Goal: Information Seeking & Learning: Understand process/instructions

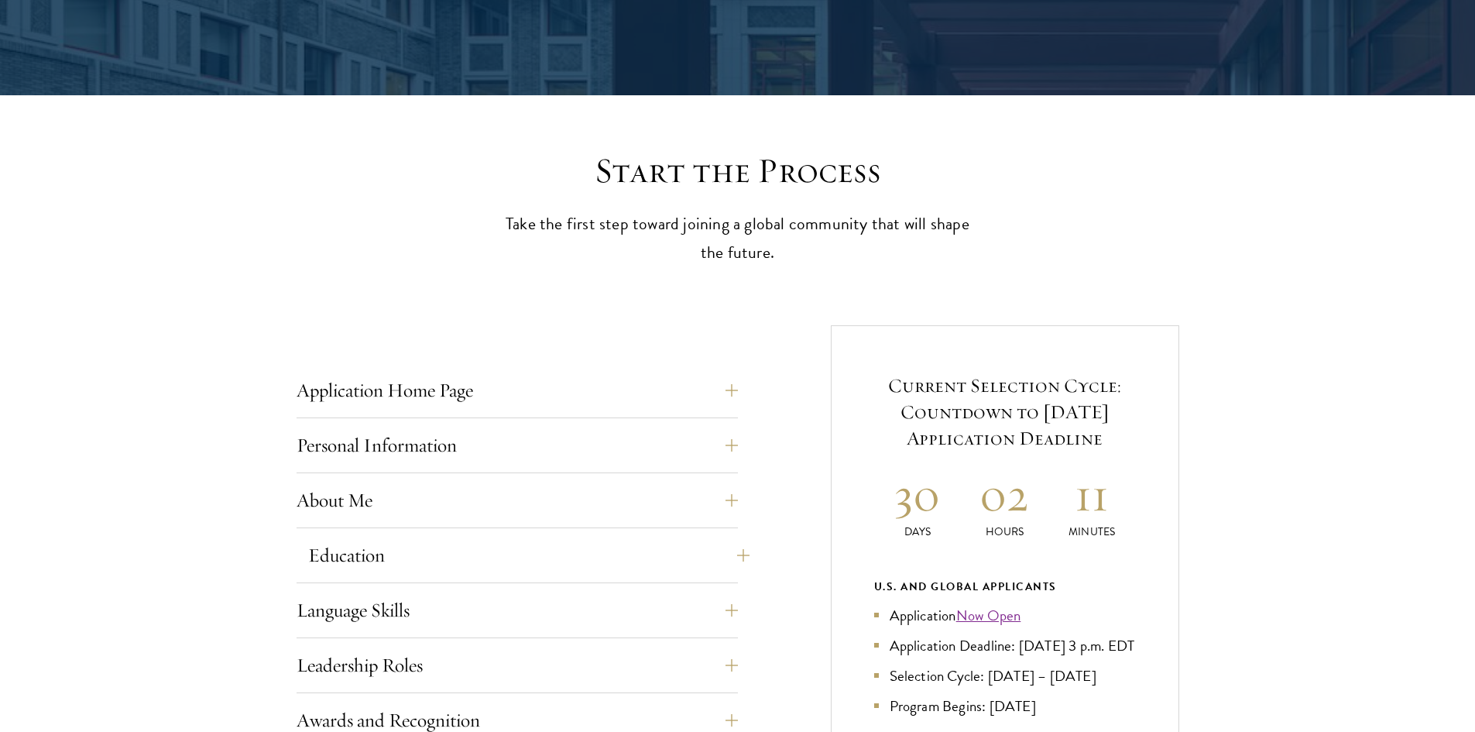
scroll to position [619, 0]
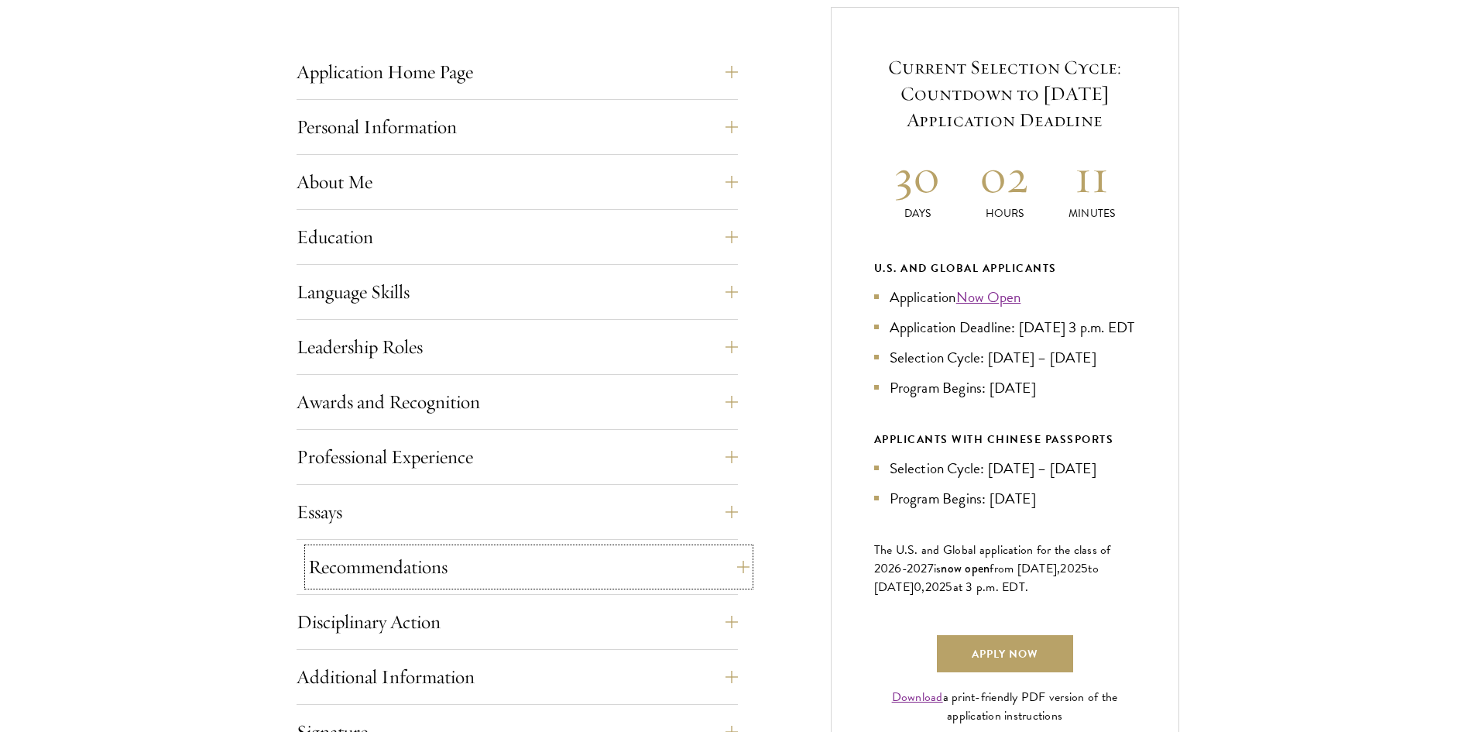
click at [413, 574] on button "Recommendations" at bounding box center [528, 566] width 441 height 37
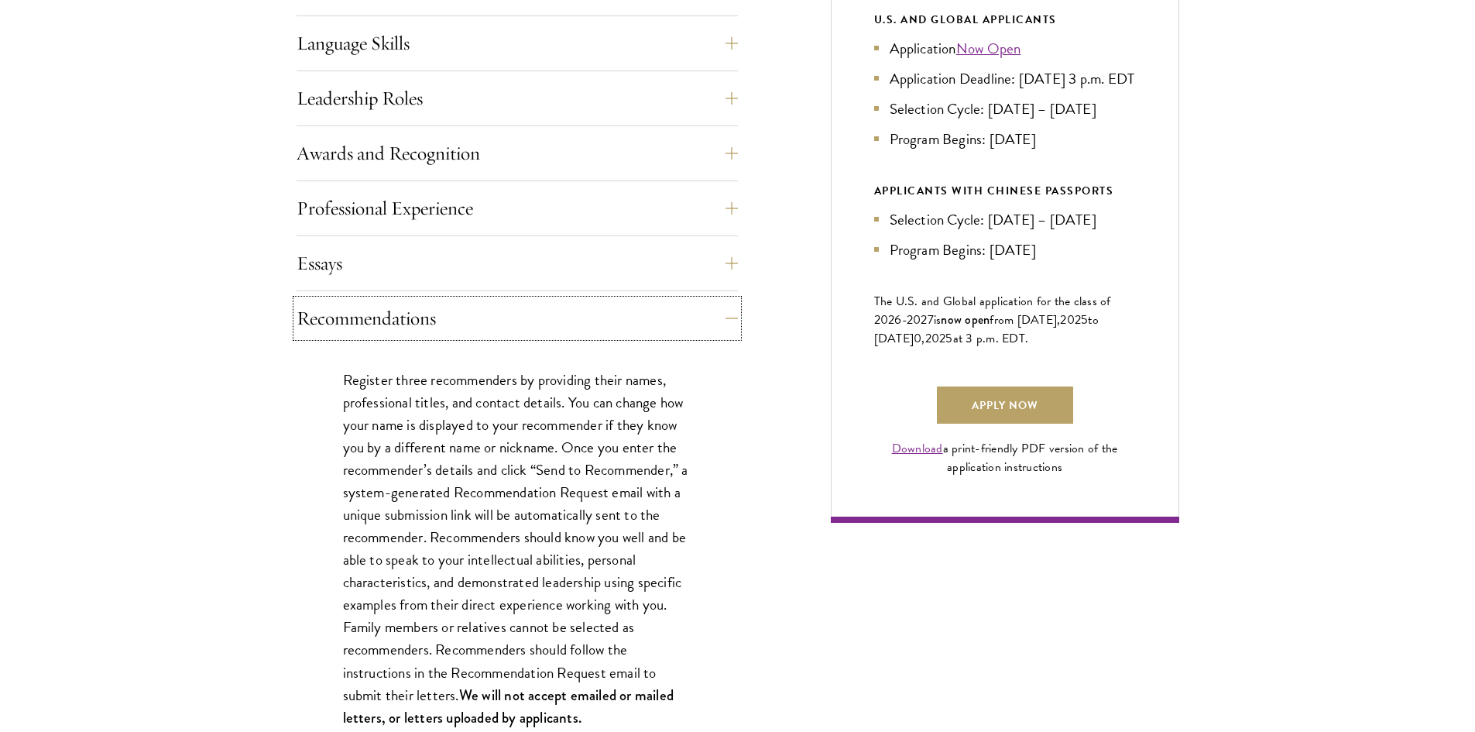
scroll to position [929, 0]
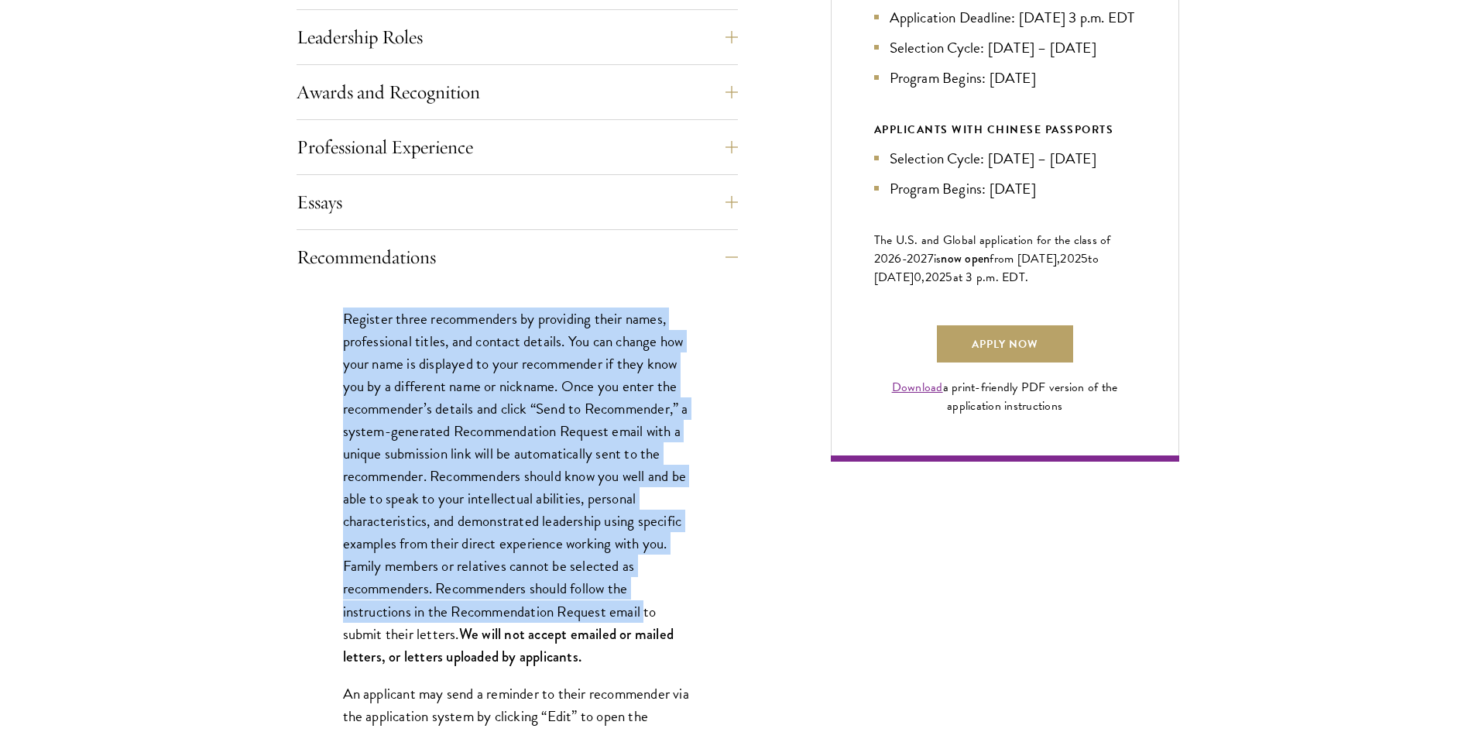
drag, startPoint x: 341, startPoint y: 312, endPoint x: 646, endPoint y: 617, distance: 431.9
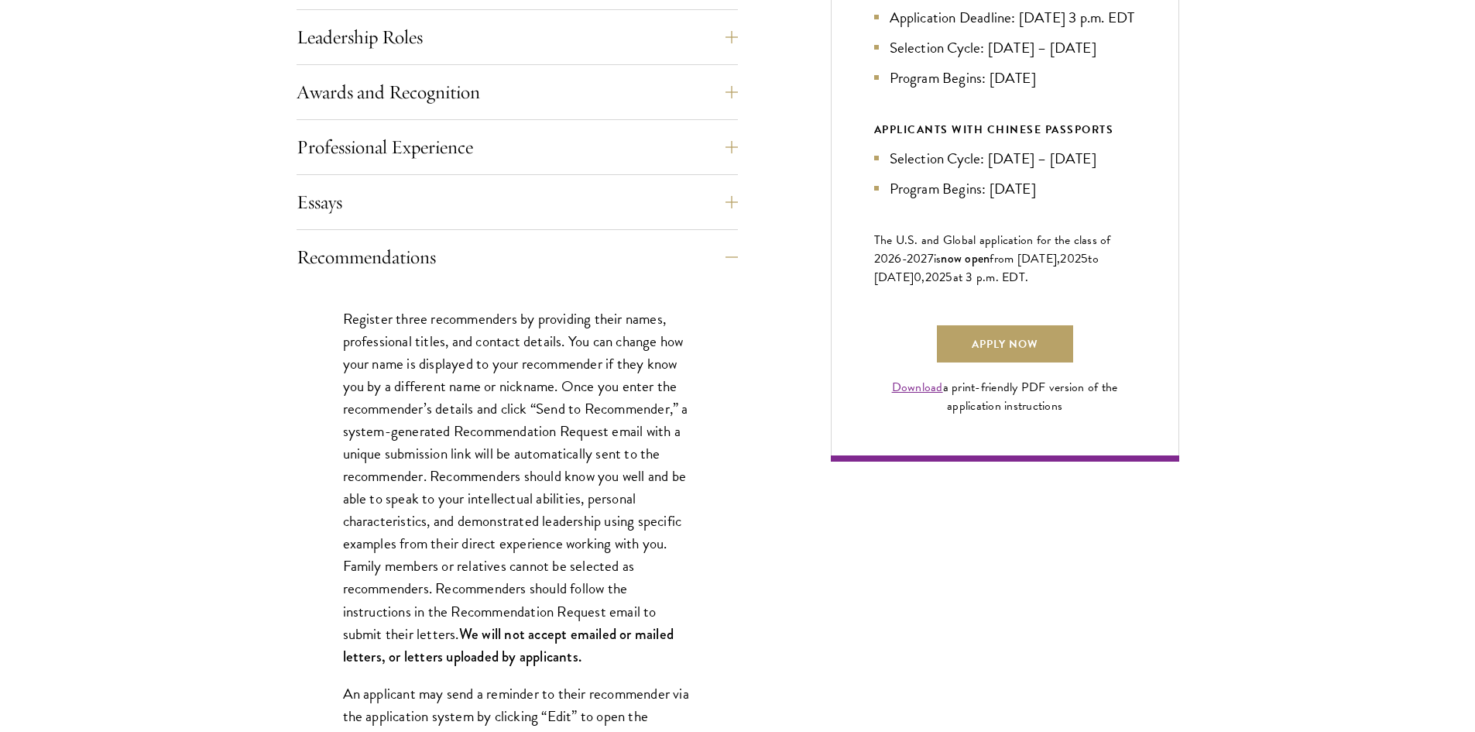
click at [639, 646] on p "Register three recommenders by providing their names, professional titles, and …" at bounding box center [517, 487] width 348 height 360
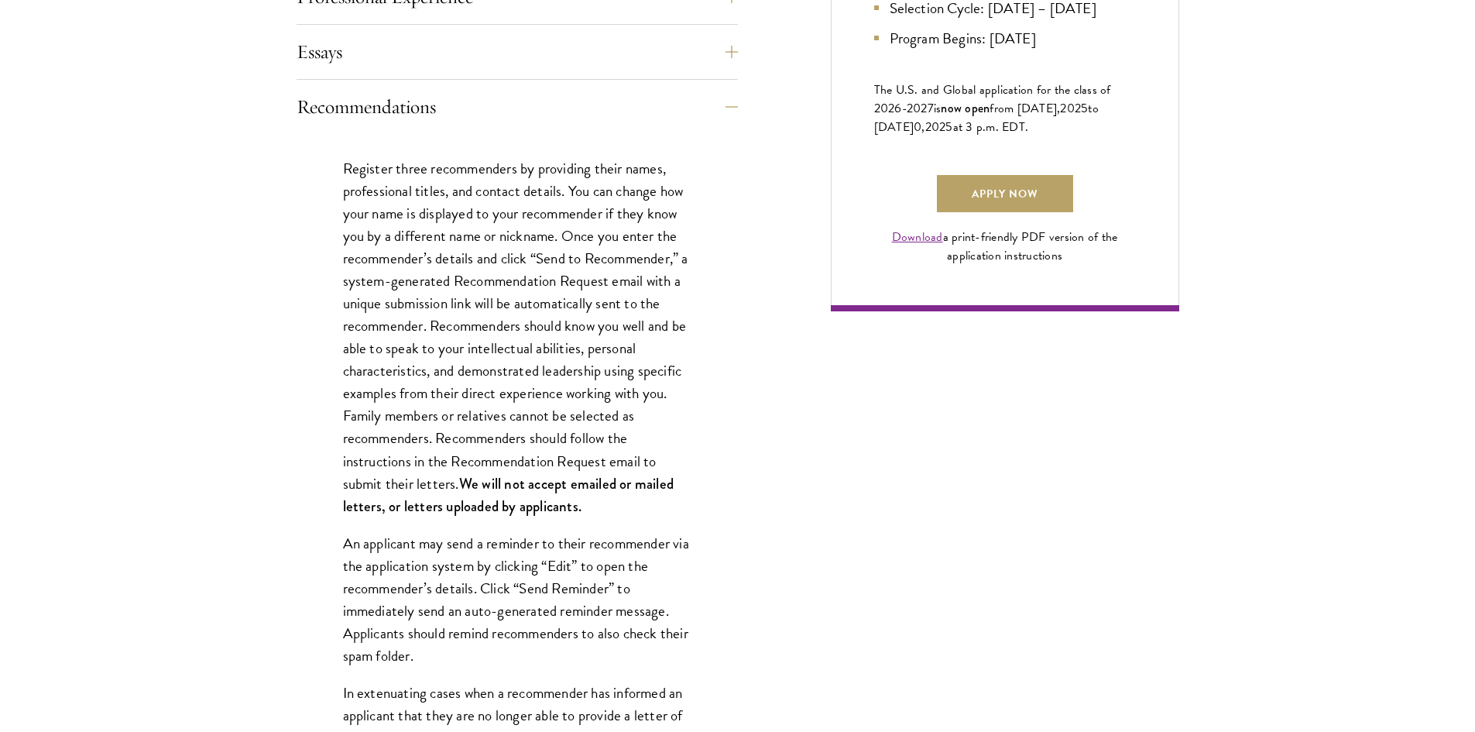
scroll to position [1084, 0]
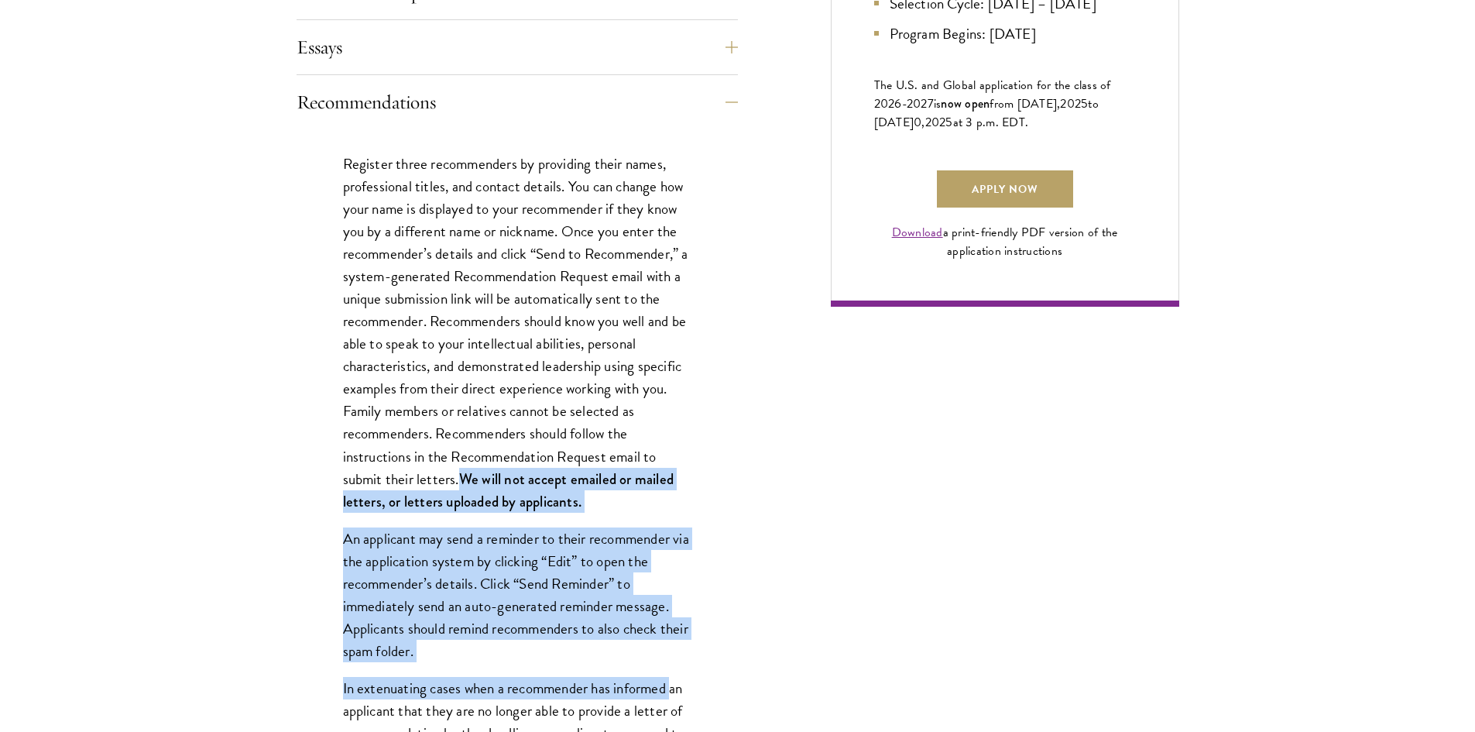
drag, startPoint x: 459, startPoint y: 481, endPoint x: 676, endPoint y: 687, distance: 299.0
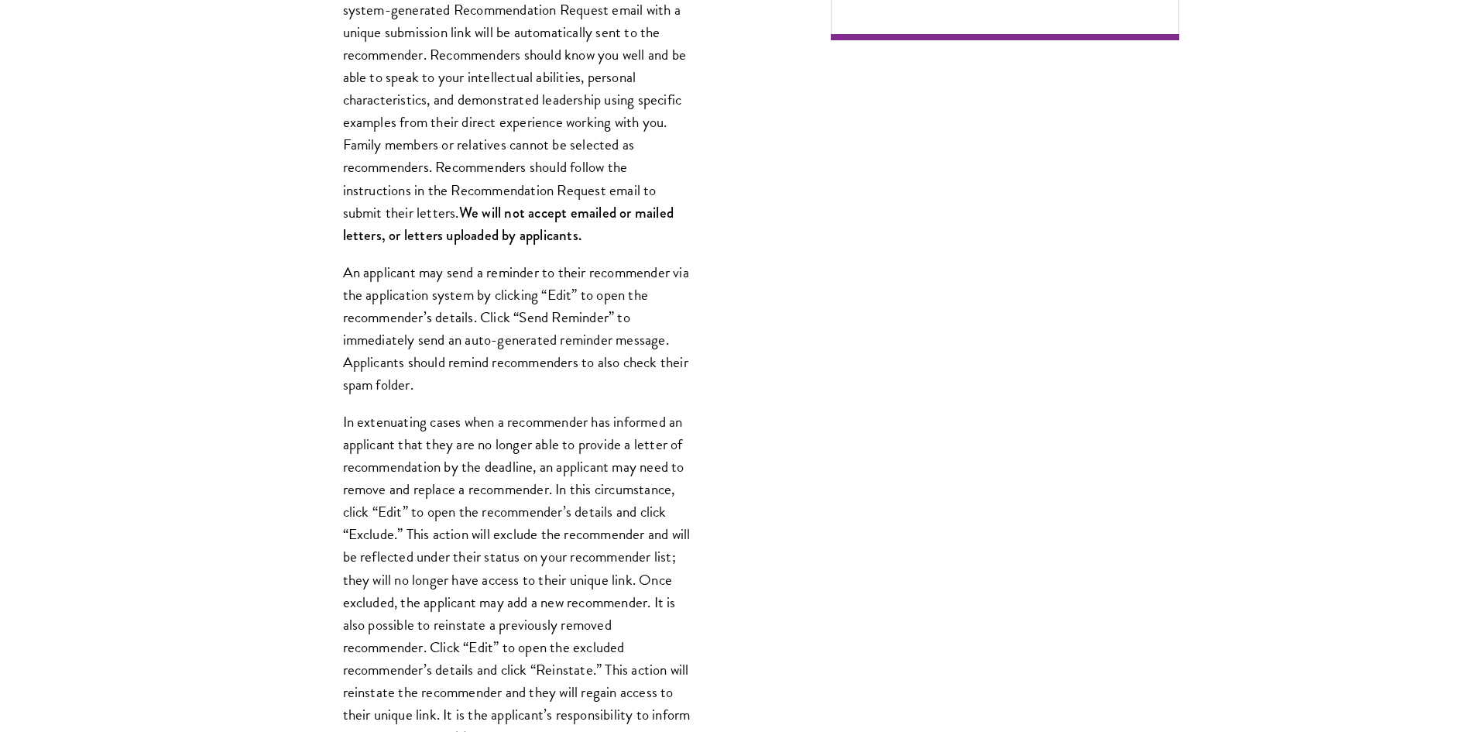
scroll to position [1393, 0]
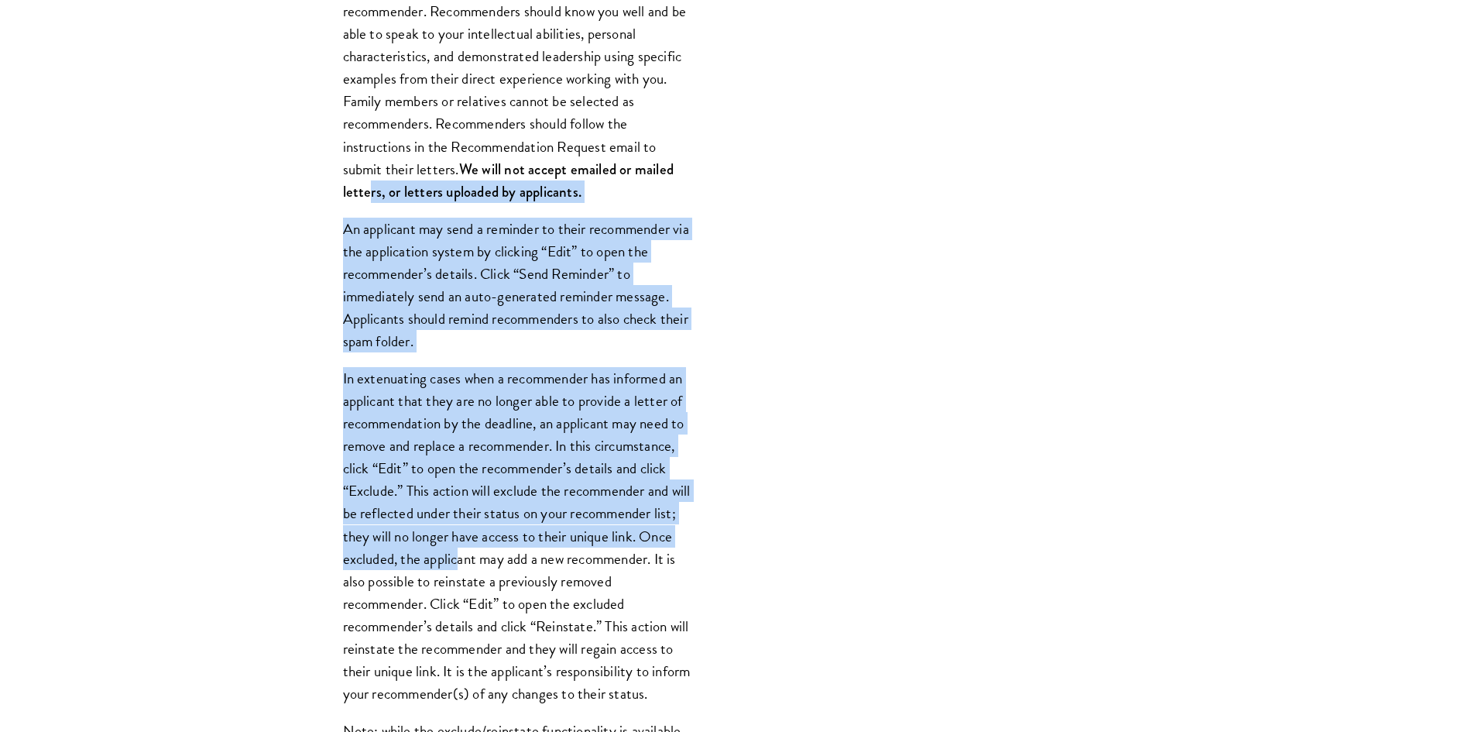
drag, startPoint x: 371, startPoint y: 197, endPoint x: 495, endPoint y: 567, distance: 389.5
click at [495, 567] on div "Register three recommenders by providing their names, professional titles, and …" at bounding box center [516, 442] width 441 height 1245
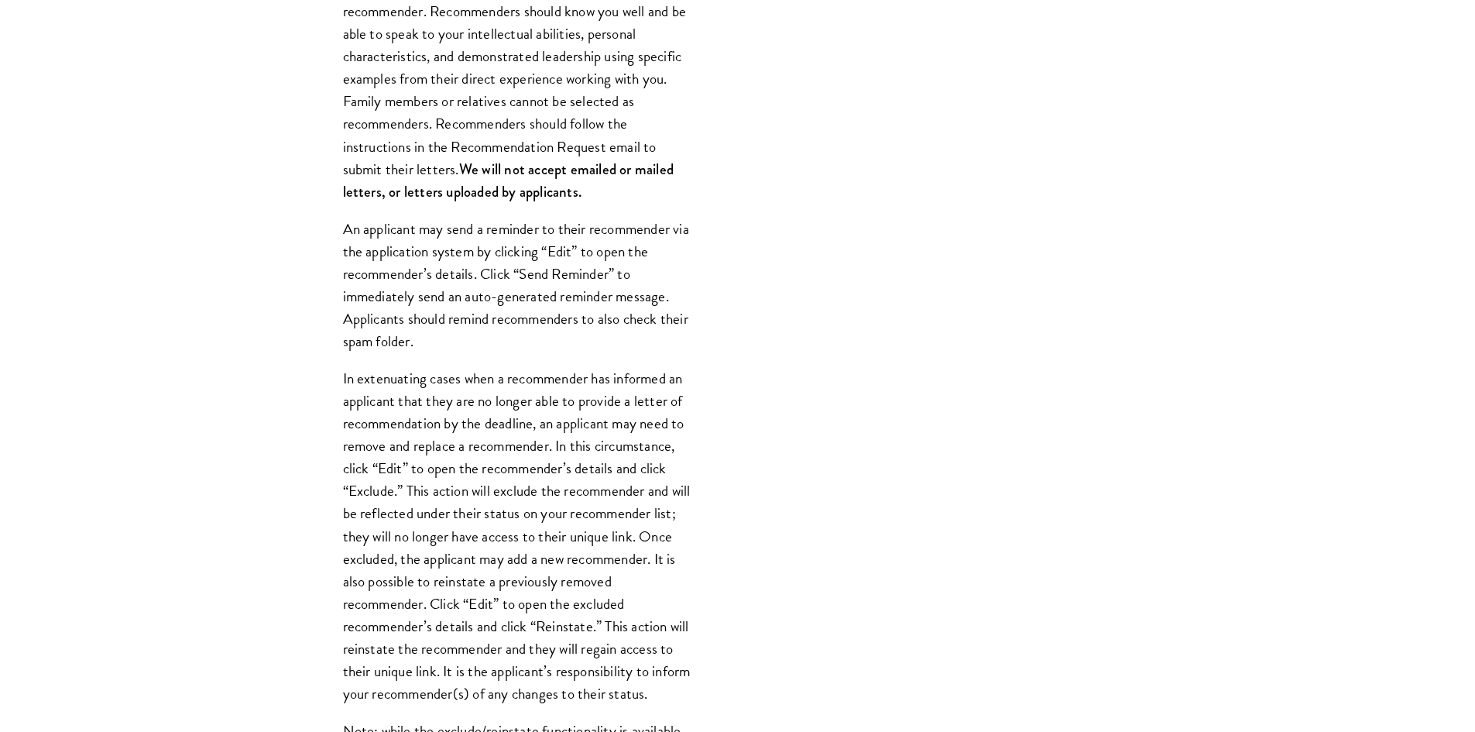
click at [529, 594] on p "In extenuating cases when a recommender has informed an applicant that they are…" at bounding box center [517, 535] width 348 height 337
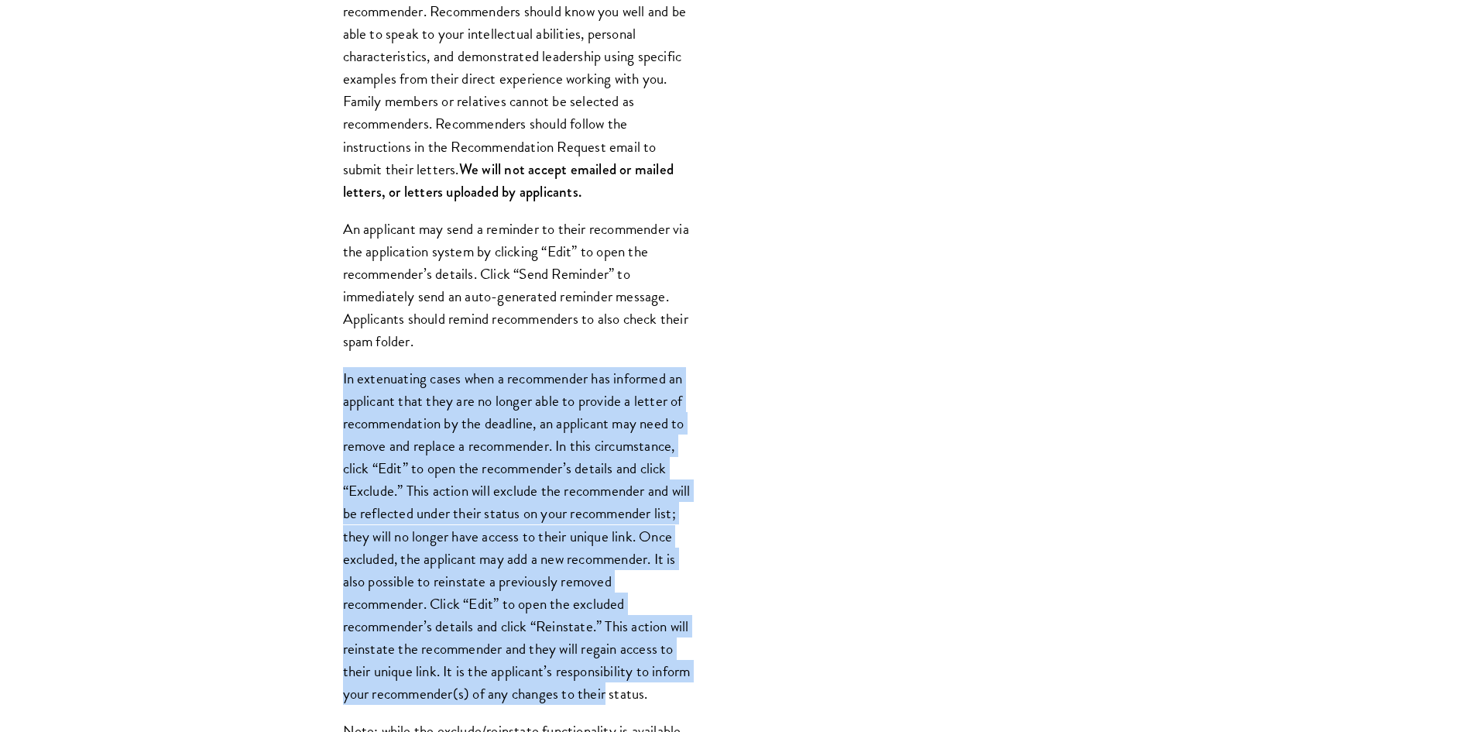
drag, startPoint x: 331, startPoint y: 372, endPoint x: 696, endPoint y: 694, distance: 487.0
click at [696, 694] on div "Register three recommenders by providing their names, professional titles, and …" at bounding box center [516, 442] width 441 height 1245
click at [688, 692] on p "In extenuating cases when a recommender has informed an applicant that they are…" at bounding box center [517, 535] width 348 height 337
click at [676, 680] on p "In extenuating cases when a recommender has informed an applicant that they are…" at bounding box center [517, 535] width 348 height 337
click at [623, 651] on p "In extenuating cases when a recommender has informed an applicant that they are…" at bounding box center [517, 535] width 348 height 337
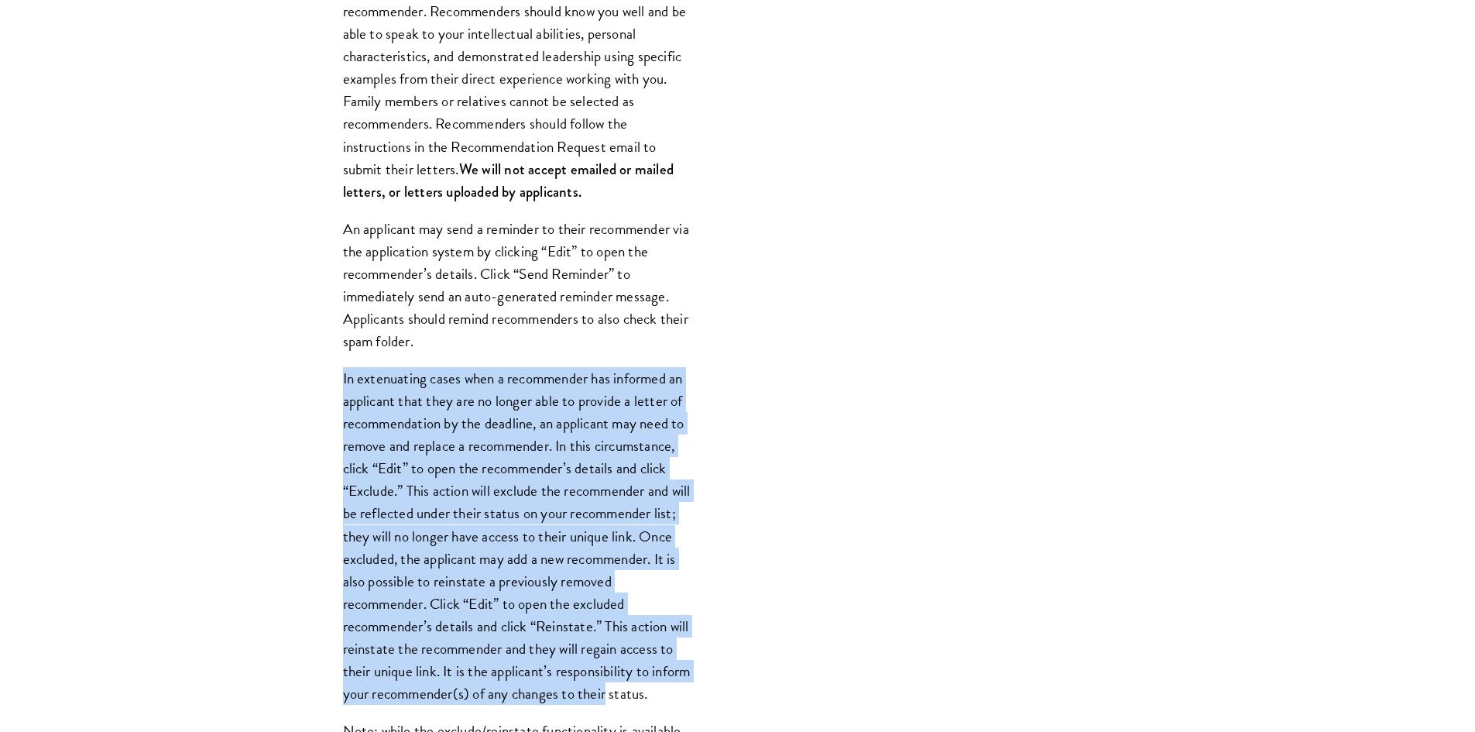
click at [625, 638] on p "In extenuating cases when a recommender has informed an applicant that they are…" at bounding box center [517, 535] width 348 height 337
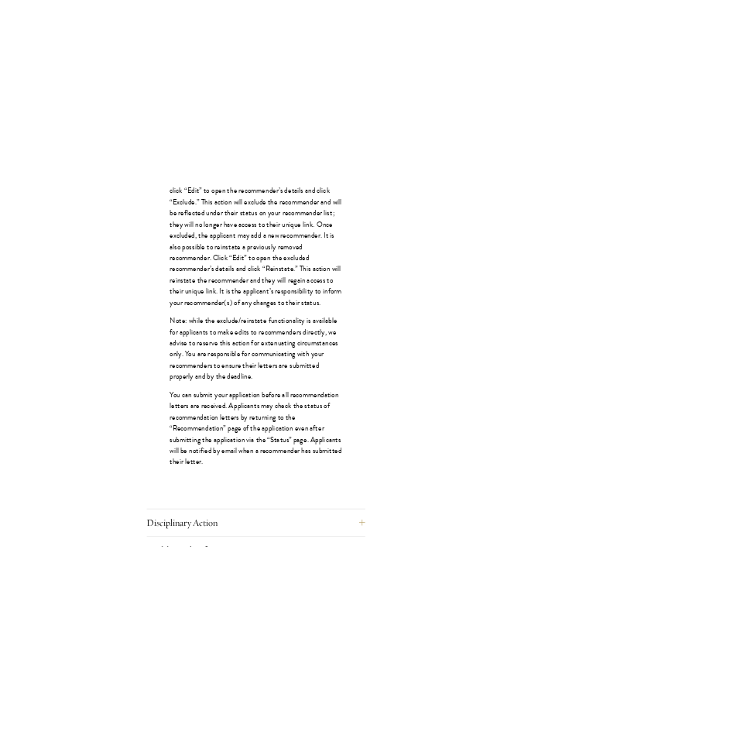
scroll to position [2013, 0]
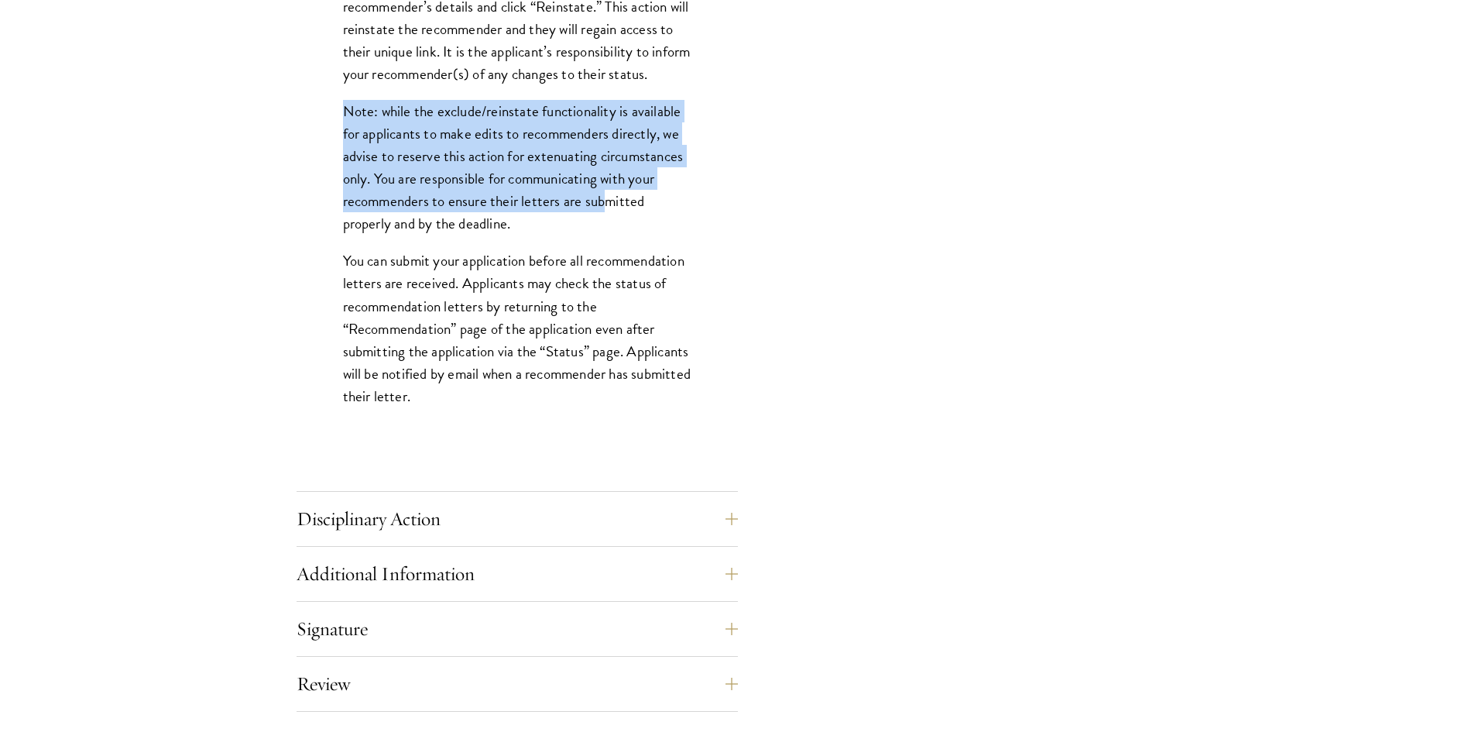
drag, startPoint x: 334, startPoint y: 135, endPoint x: 583, endPoint y: 214, distance: 261.2
click at [562, 200] on p "Note: while the exclude/reinstate functionality is available for applicants to …" at bounding box center [517, 167] width 348 height 135
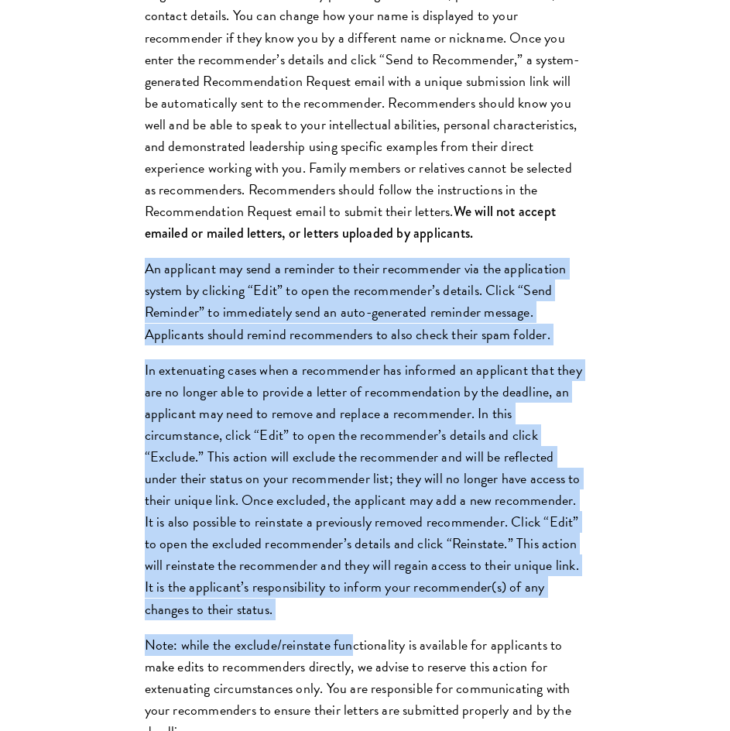
drag, startPoint x: 133, startPoint y: 318, endPoint x: 348, endPoint y: 674, distance: 416.1
click at [348, 676] on div "Register three recommenders by providing their names, professional titles, and …" at bounding box center [365, 432] width 534 height 944
click at [276, 314] on p "An applicant may send a reminder to their recommender via the application syste…" at bounding box center [365, 301] width 441 height 87
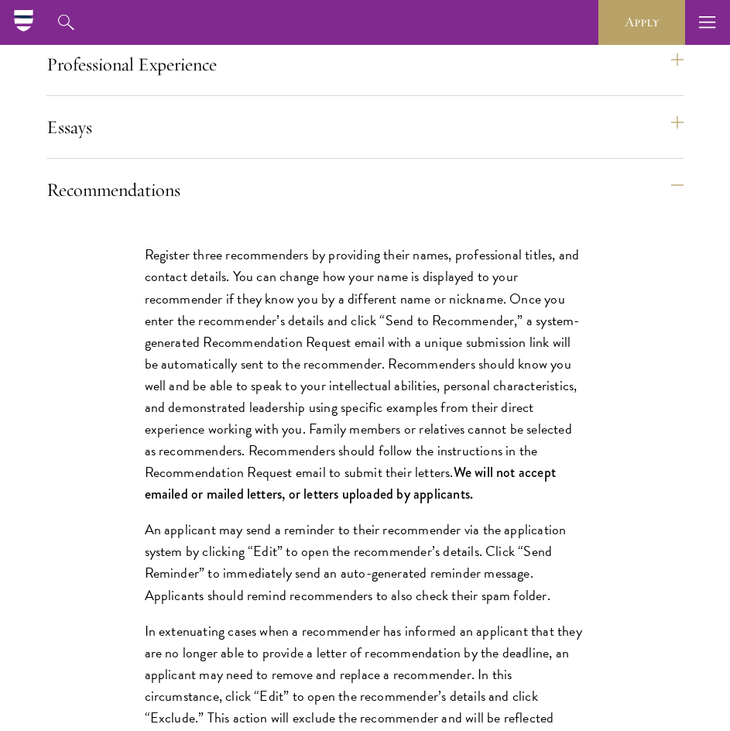
scroll to position [1703, 0]
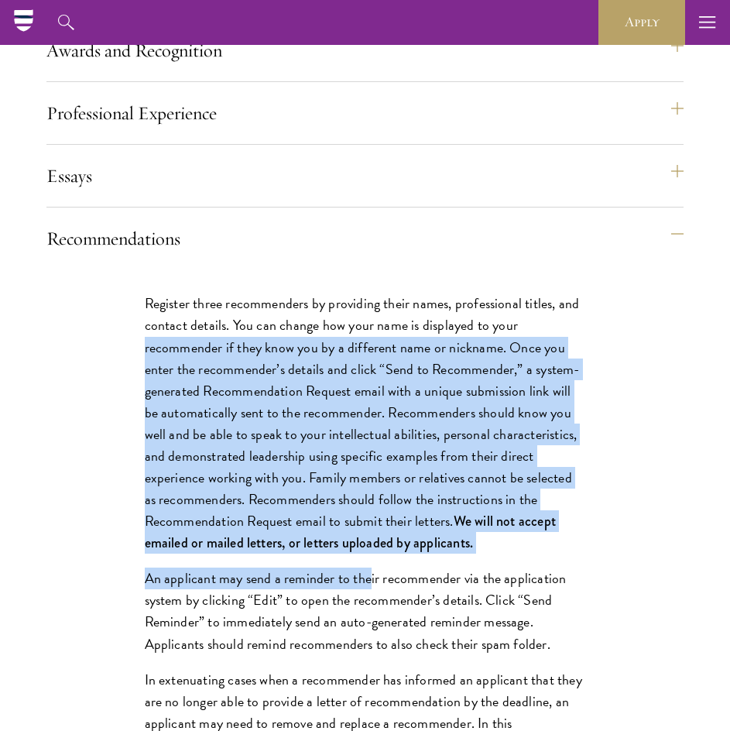
drag, startPoint x: 178, startPoint y: 405, endPoint x: 375, endPoint y: 625, distance: 296.0
click at [375, 625] on div "Register three recommenders by providing their names, professional titles, and …" at bounding box center [365, 741] width 534 height 944
click at [378, 622] on p "An applicant may send a reminder to their recommender via the application syste…" at bounding box center [365, 610] width 441 height 87
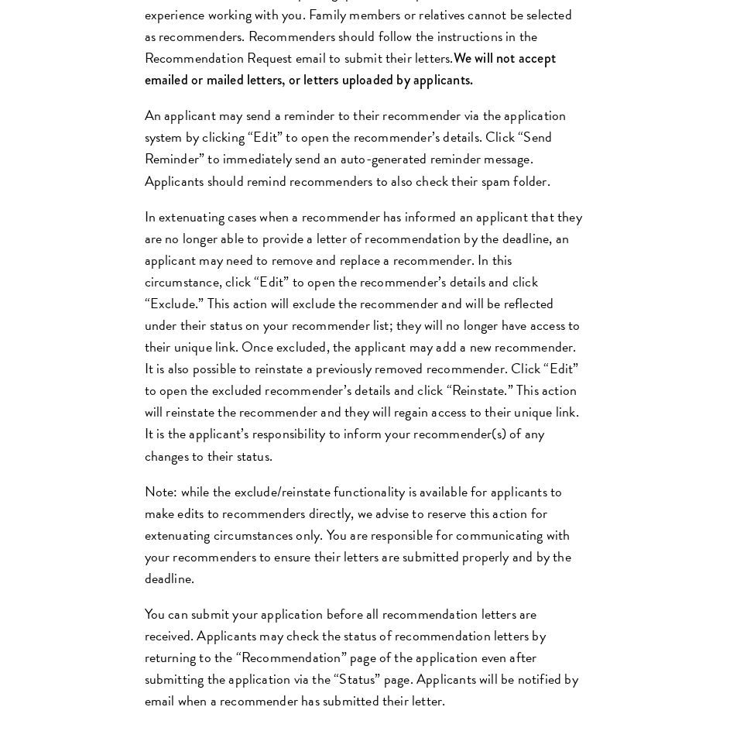
scroll to position [2167, 0]
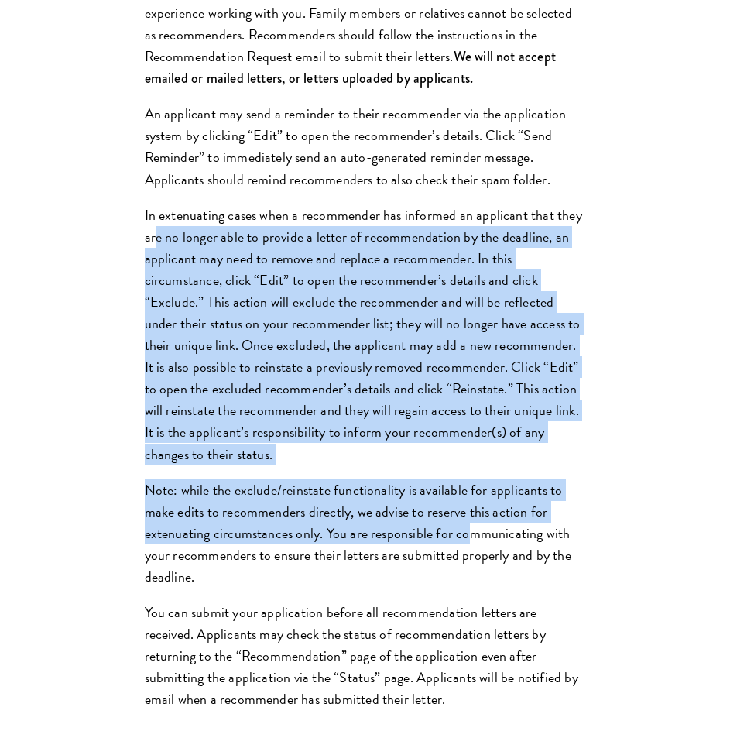
drag, startPoint x: 152, startPoint y: 273, endPoint x: 466, endPoint y: 581, distance: 439.5
click at [466, 581] on div "Register three recommenders by providing their names, professional titles, and …" at bounding box center [365, 277] width 534 height 944
click at [466, 581] on p "Note: while the exclude/reinstate functionality is available for applicants to …" at bounding box center [365, 533] width 441 height 108
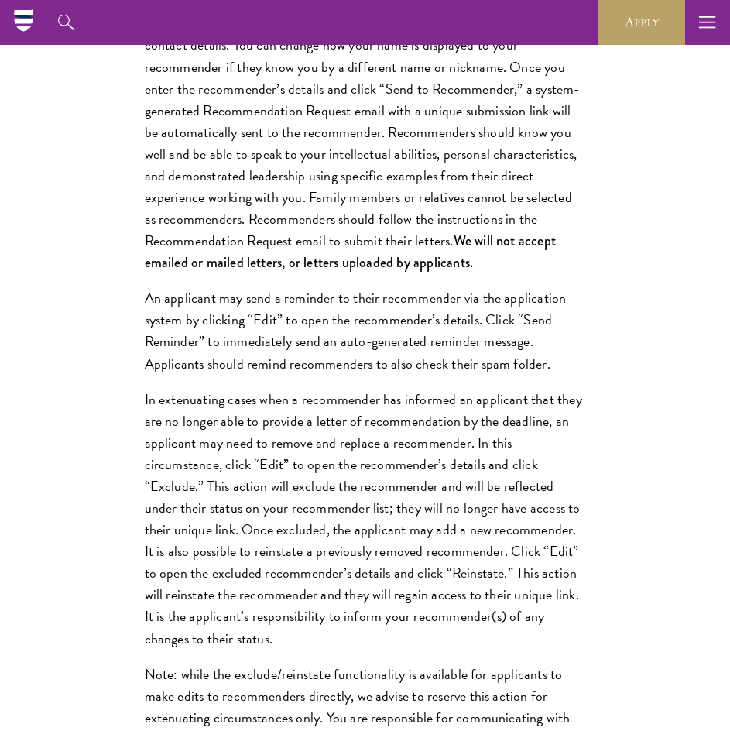
scroll to position [1780, 0]
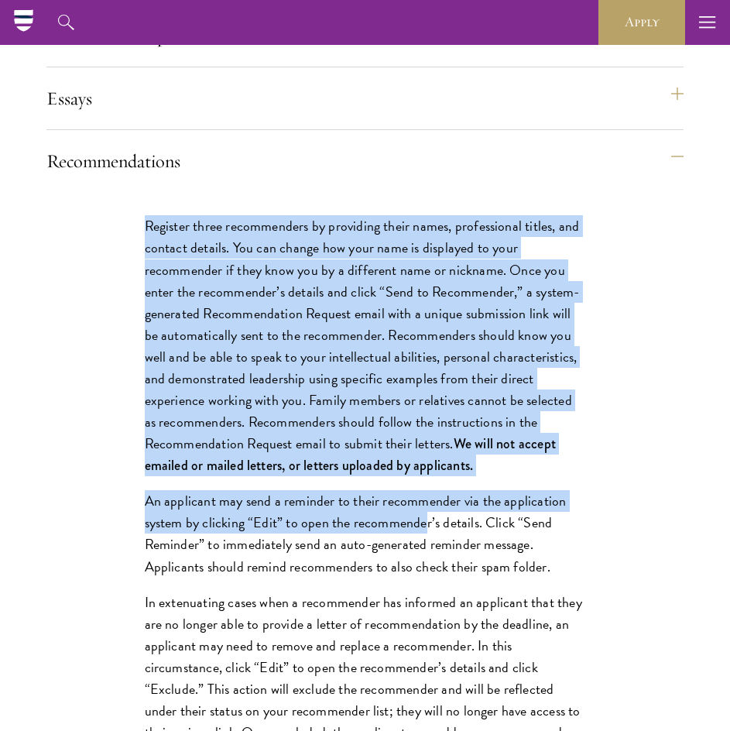
drag, startPoint x: 122, startPoint y: 266, endPoint x: 429, endPoint y: 564, distance: 428.1
click at [427, 562] on div "Register three recommenders by providing their names, professional titles, and …" at bounding box center [365, 664] width 534 height 944
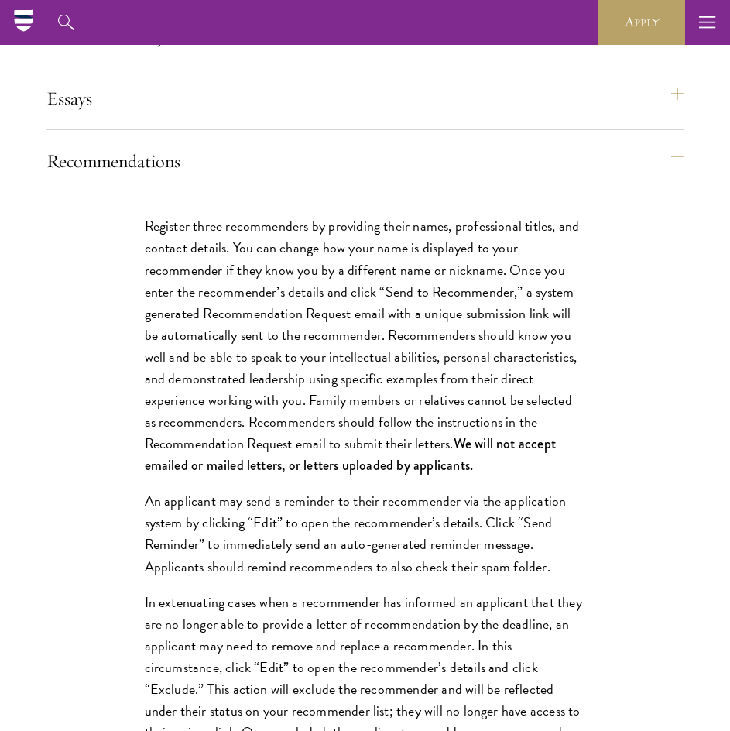
click at [430, 564] on p "An applicant may send a reminder to their recommender via the application syste…" at bounding box center [365, 533] width 441 height 87
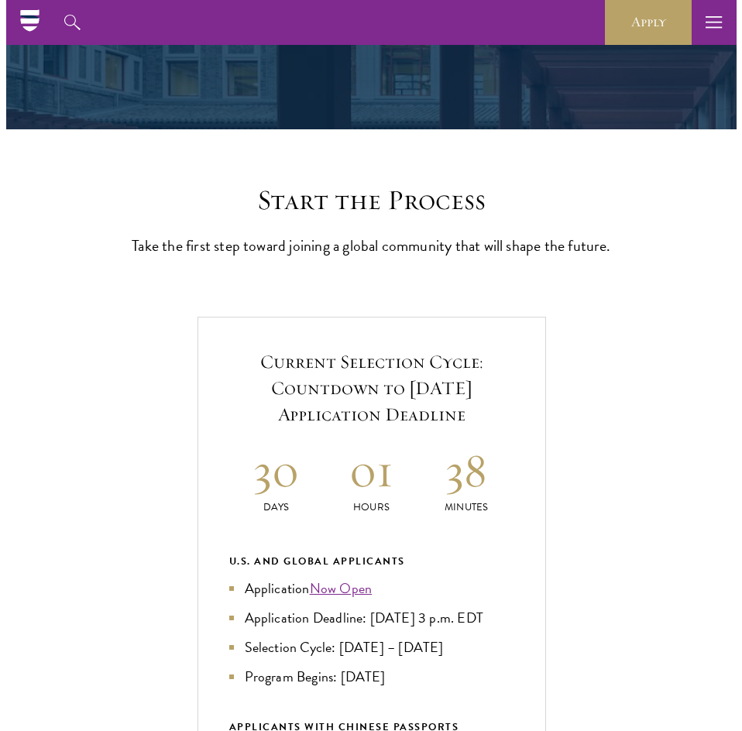
scroll to position [0, 0]
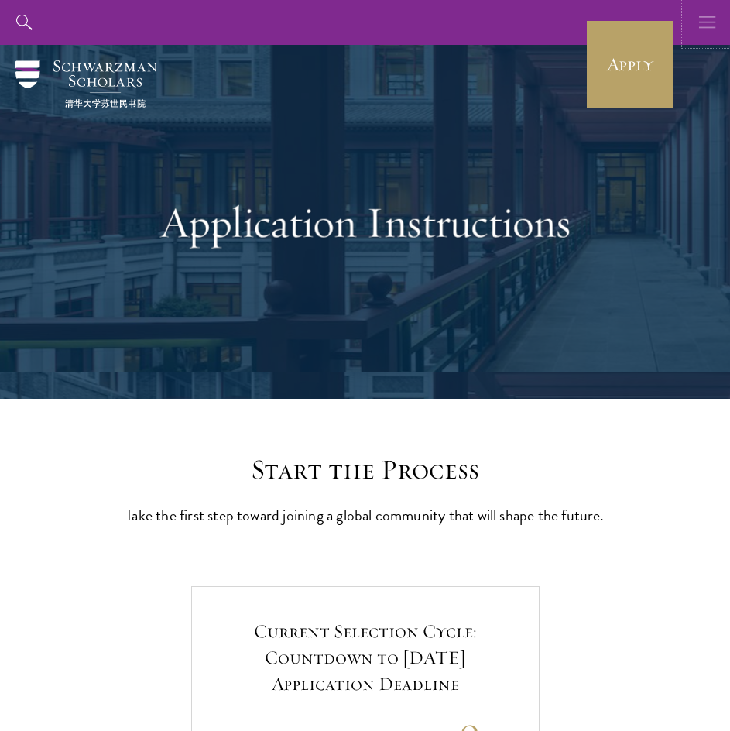
click at [714, 23] on icon "button" at bounding box center [707, 22] width 17 height 45
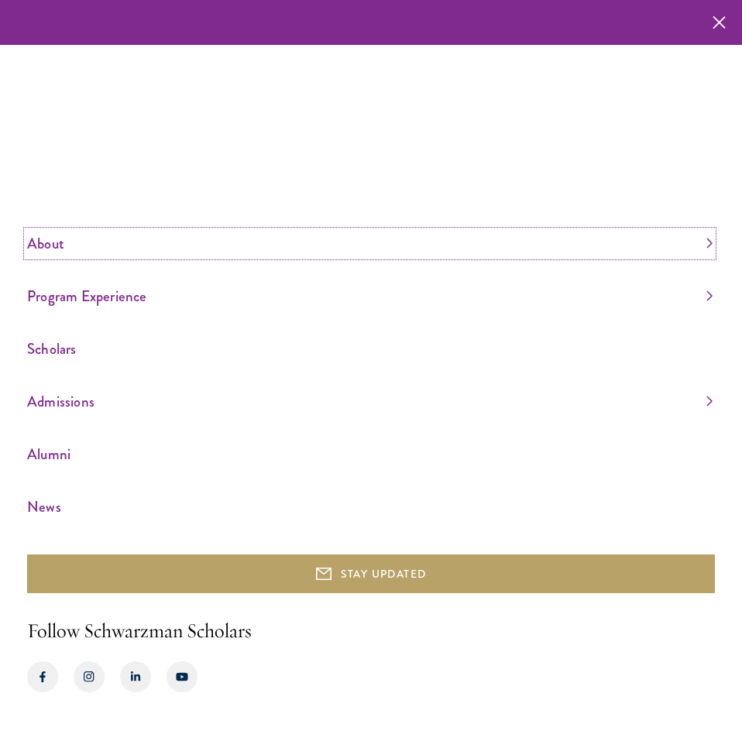
click at [56, 242] on link "About" at bounding box center [369, 244] width 685 height 26
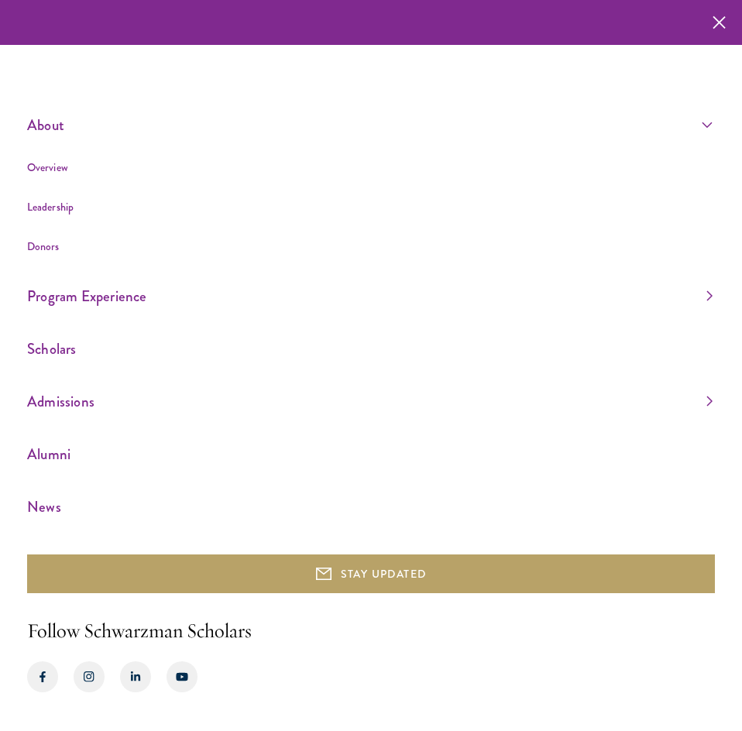
click at [50, 176] on ul "Overview Leadership Donors" at bounding box center [369, 207] width 685 height 98
click at [49, 173] on link "Overview" at bounding box center [47, 166] width 41 height 15
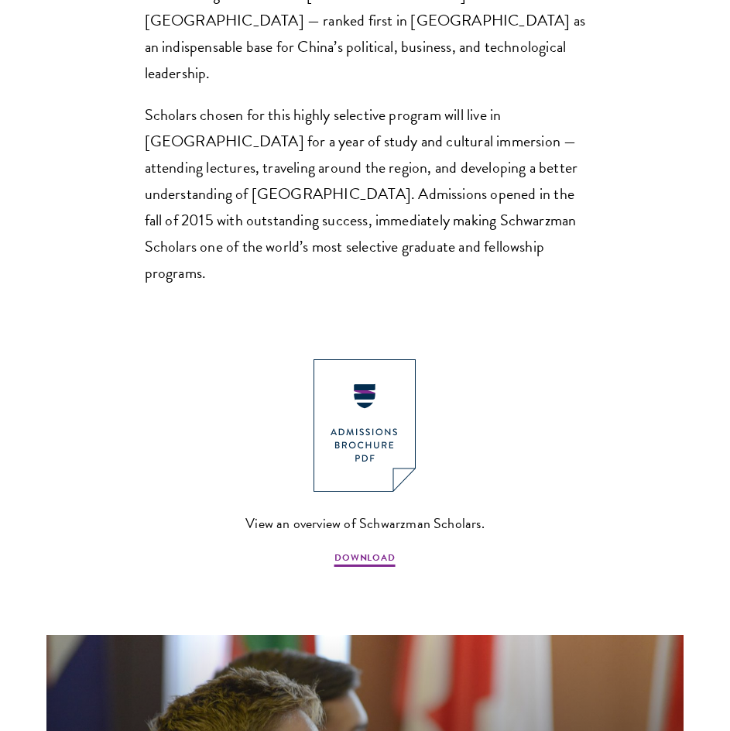
scroll to position [1316, 0]
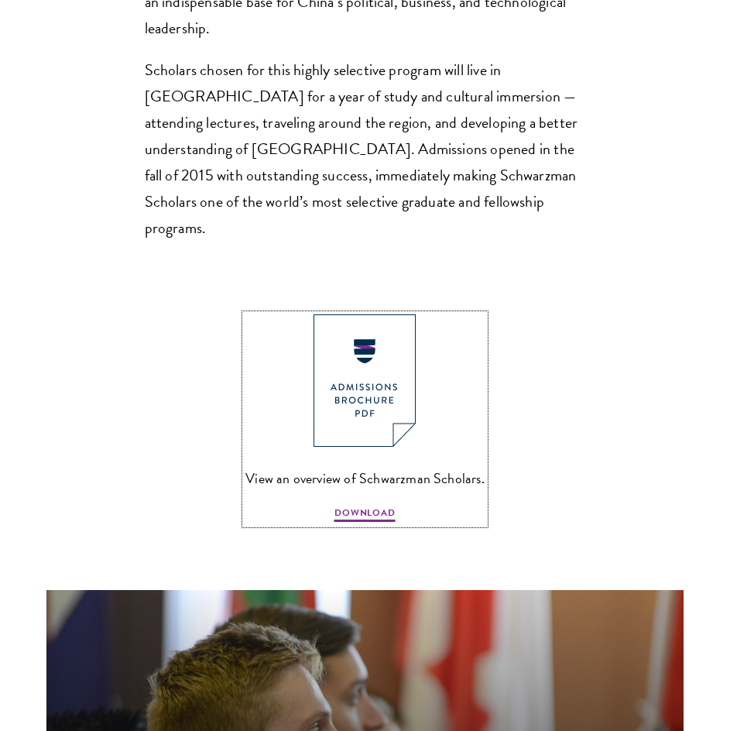
click at [351, 356] on img at bounding box center [365, 380] width 102 height 132
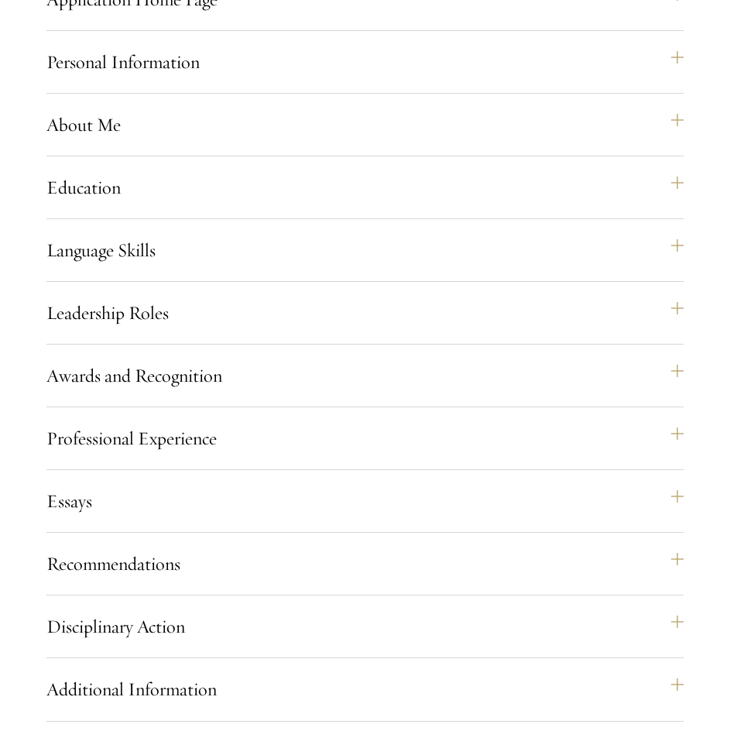
scroll to position [1471, 0]
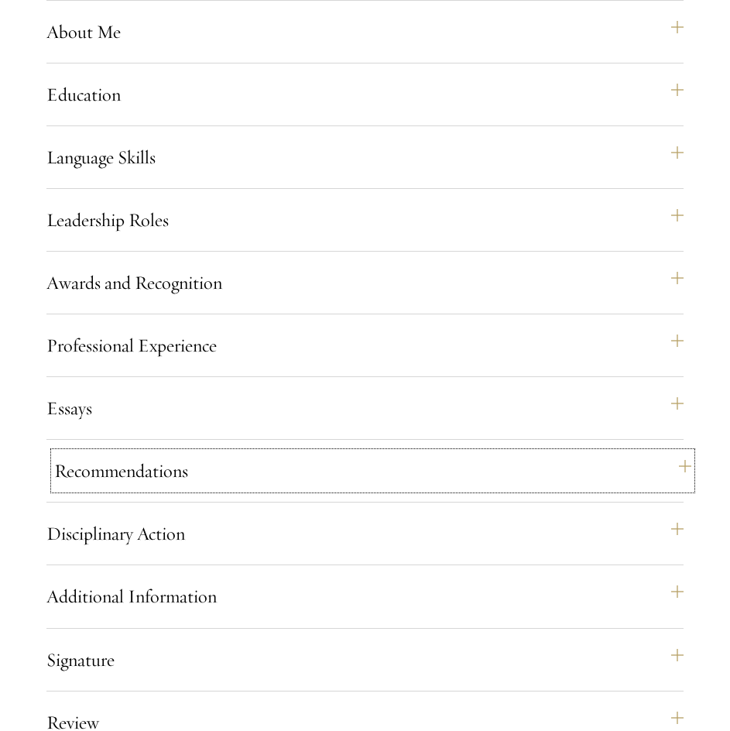
click at [121, 489] on button "Recommendations" at bounding box center [372, 470] width 637 height 37
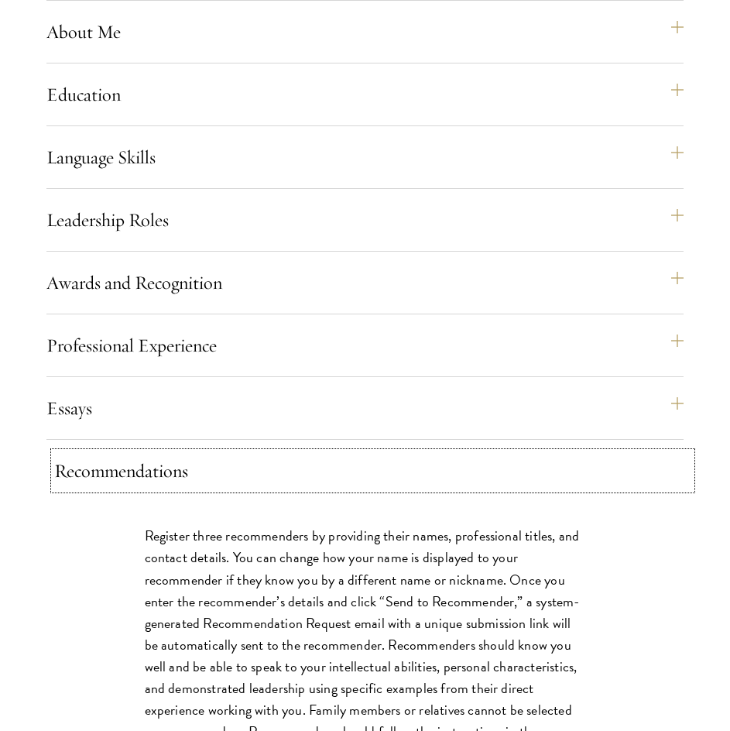
scroll to position [1858, 0]
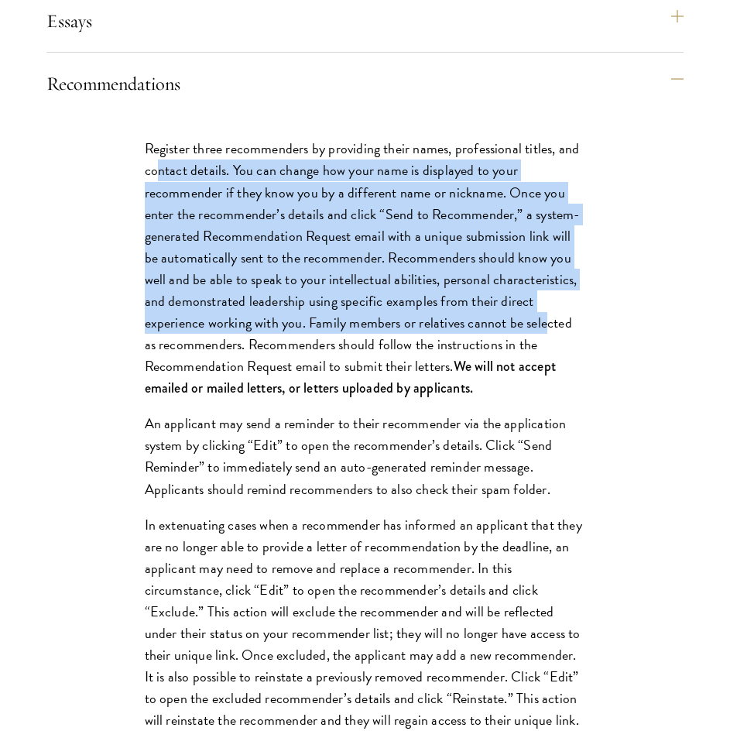
drag, startPoint x: 158, startPoint y: 228, endPoint x: 478, endPoint y: 373, distance: 352.0
click at [478, 373] on p "Register three recommenders by providing their names, professional titles, and …" at bounding box center [365, 268] width 441 height 261
click at [475, 375] on p "Register three recommenders by providing their names, professional titles, and …" at bounding box center [365, 268] width 441 height 261
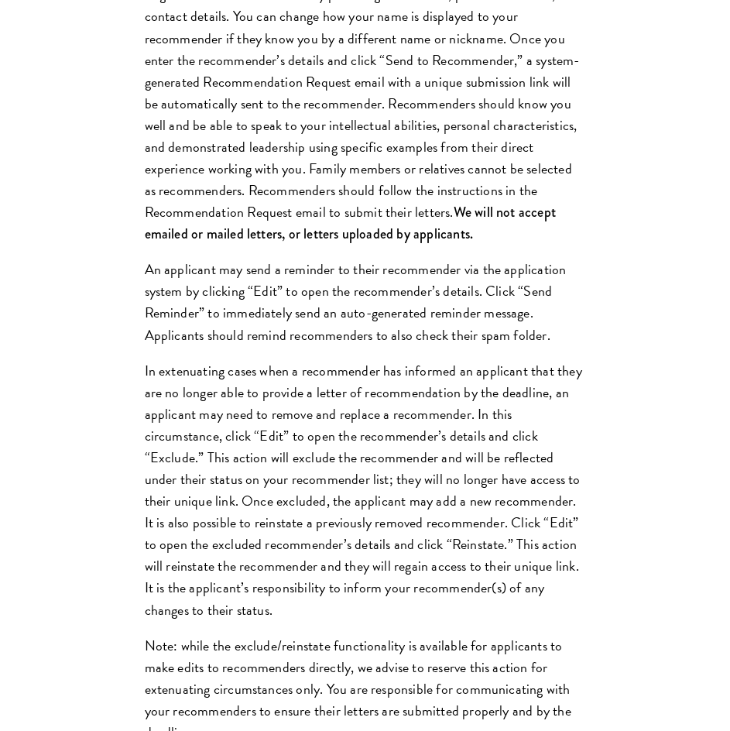
scroll to position [2013, 0]
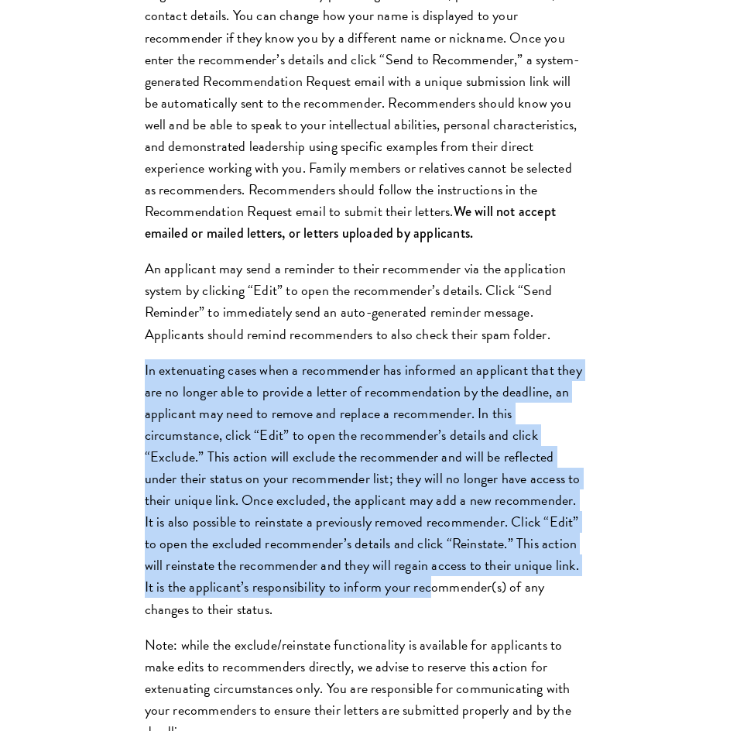
drag, startPoint x: 279, startPoint y: 371, endPoint x: 406, endPoint y: 639, distance: 296.8
click at [406, 639] on div "Register three recommenders by providing their names, professional titles, and …" at bounding box center [365, 432] width 534 height 944
click at [406, 620] on p "In extenuating cases when a recommender has informed an applicant that they are…" at bounding box center [365, 489] width 441 height 261
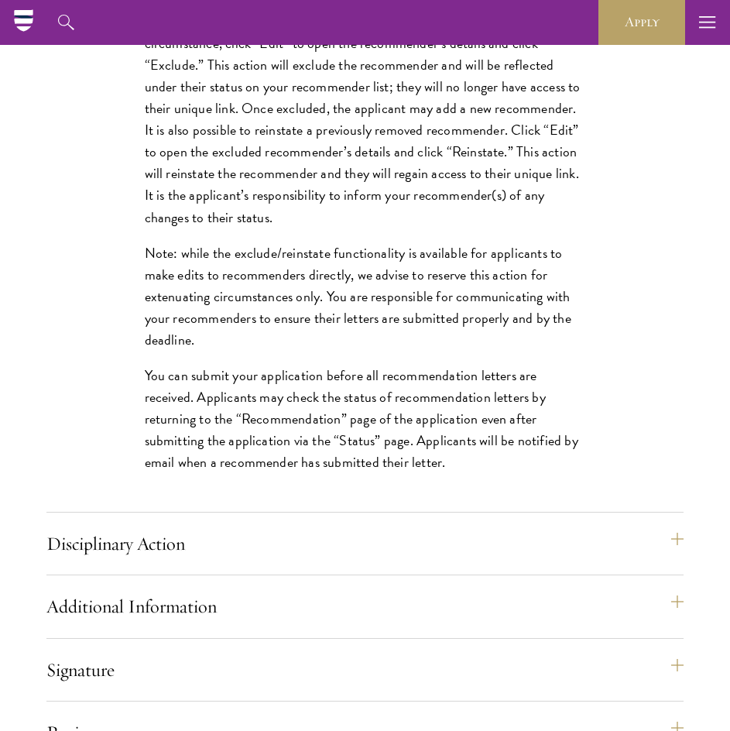
scroll to position [2400, 0]
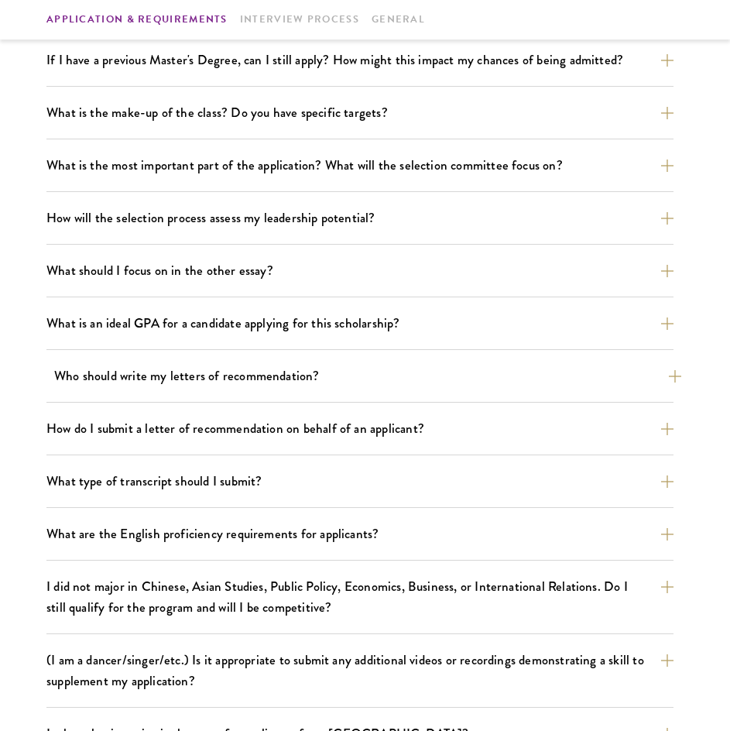
scroll to position [774, 0]
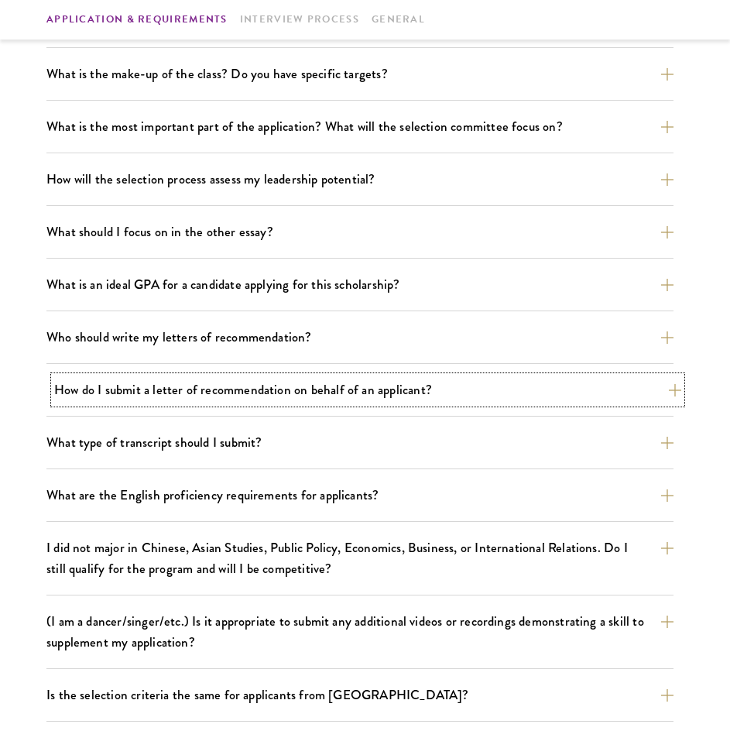
click at [258, 400] on button "How do I submit a letter of recommendation on behalf of an applicant?" at bounding box center [367, 389] width 627 height 27
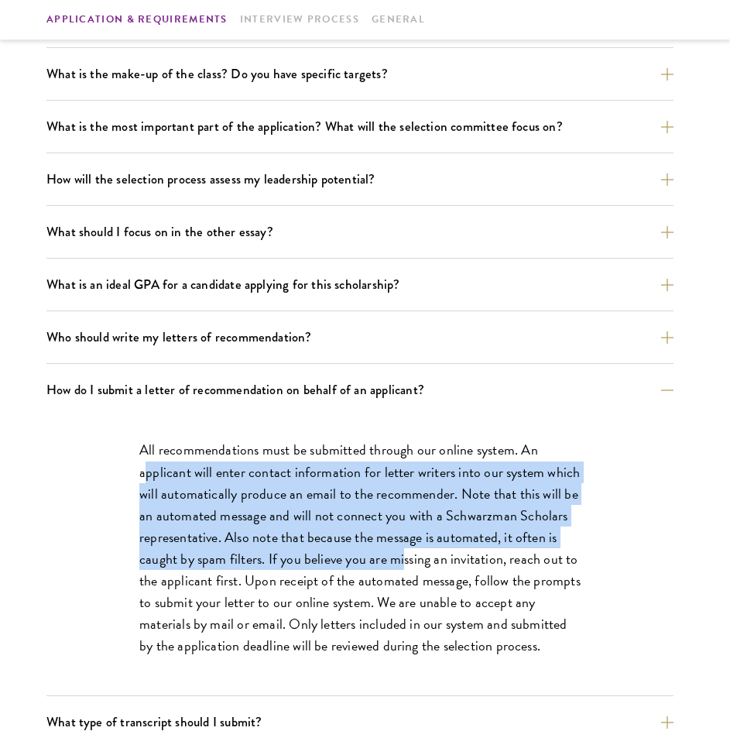
drag, startPoint x: 150, startPoint y: 460, endPoint x: 403, endPoint y: 550, distance: 267.8
click at [403, 550] on p "All recommendations must be submitted through our online system. An applicant w…" at bounding box center [359, 548] width 441 height 218
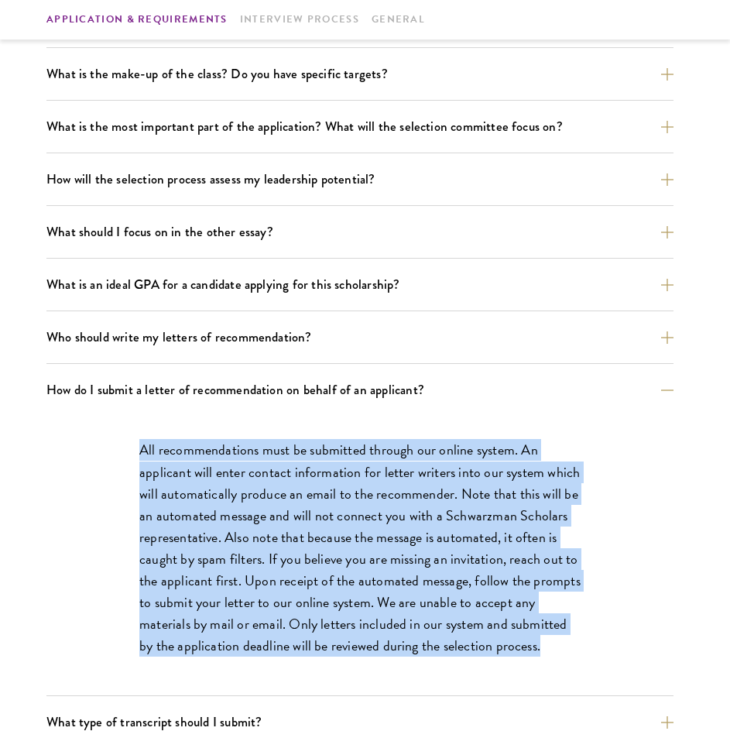
drag, startPoint x: 115, startPoint y: 451, endPoint x: 536, endPoint y: 653, distance: 468.1
click at [536, 653] on div "All recommendations must be submitted through our online system. An applicant w…" at bounding box center [360, 555] width 534 height 279
click at [536, 653] on p "All recommendations must be submitted through our online system. An applicant w…" at bounding box center [359, 548] width 441 height 218
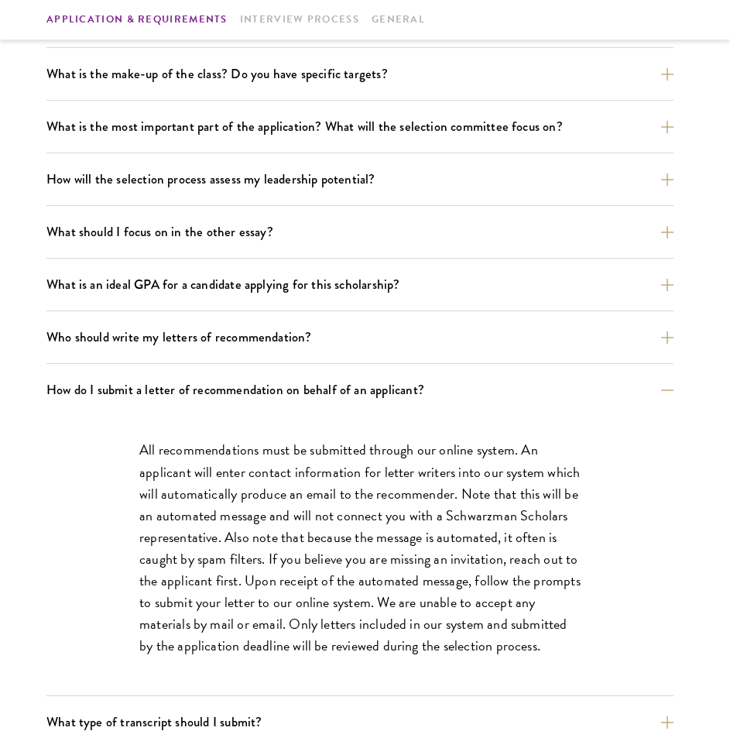
click at [403, 403] on div "How do I submit a letter of recommendation on behalf of an applicant? All recom…" at bounding box center [359, 536] width 627 height 320
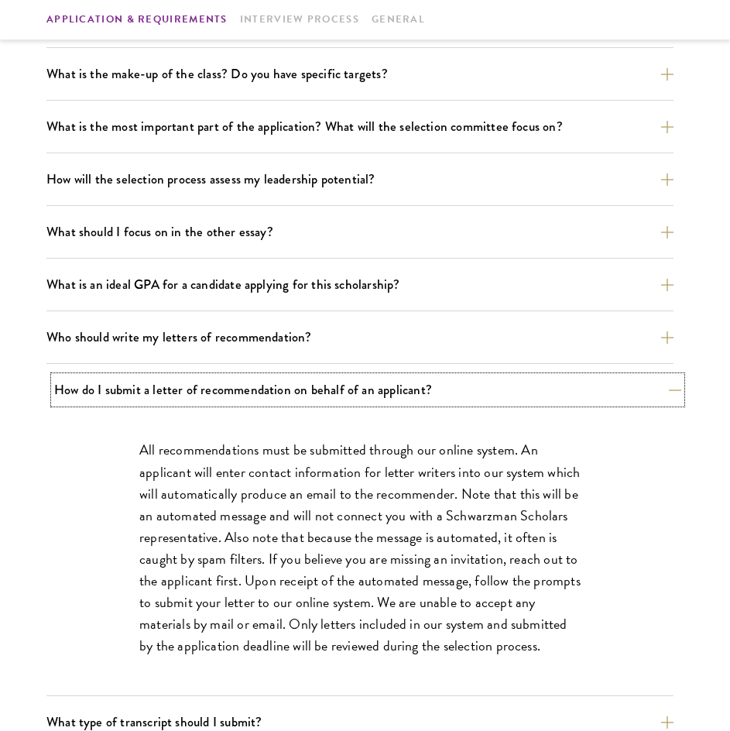
click at [400, 385] on button "How do I submit a letter of recommendation on behalf of an applicant?" at bounding box center [367, 389] width 627 height 27
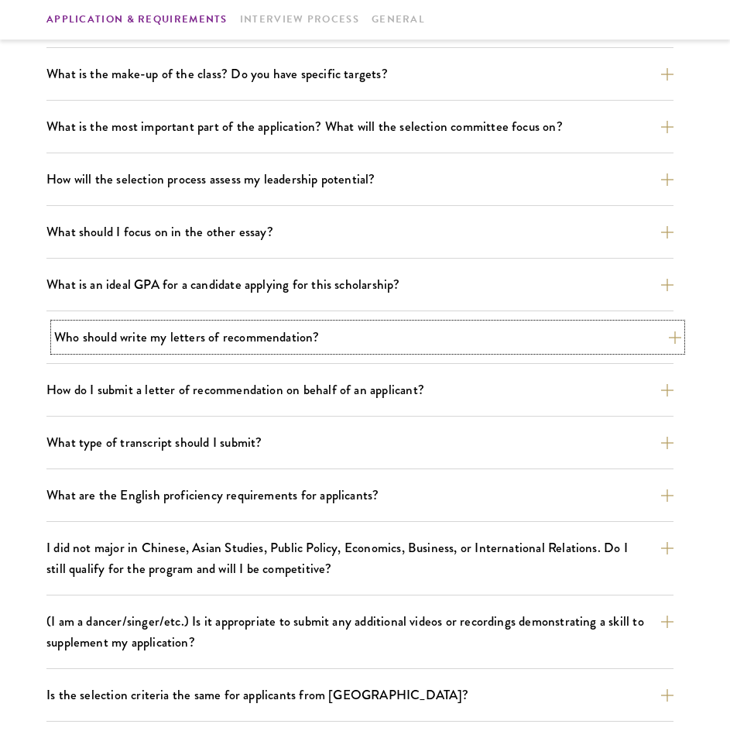
click at [206, 347] on button "Who should write my letters of recommendation?" at bounding box center [367, 337] width 627 height 27
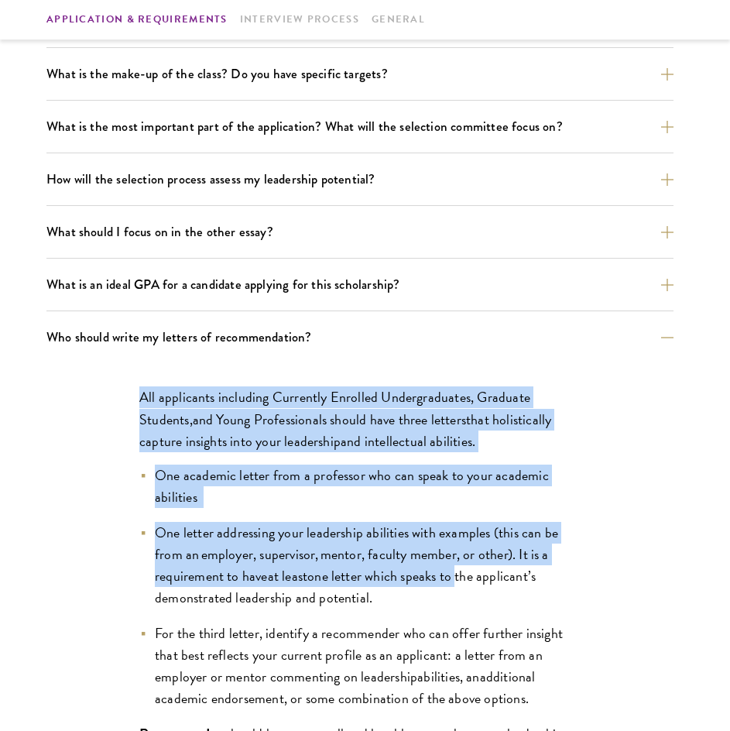
drag, startPoint x: 132, startPoint y: 387, endPoint x: 461, endPoint y: 567, distance: 375.5
click at [461, 567] on div "All applicants including Currently Enrolled Undergraduates, Graduate Students ,…" at bounding box center [360, 689] width 534 height 652
click at [461, 567] on span "one letter which speaks to the applicant’s demonstrated leadership and potentia…" at bounding box center [345, 586] width 381 height 43
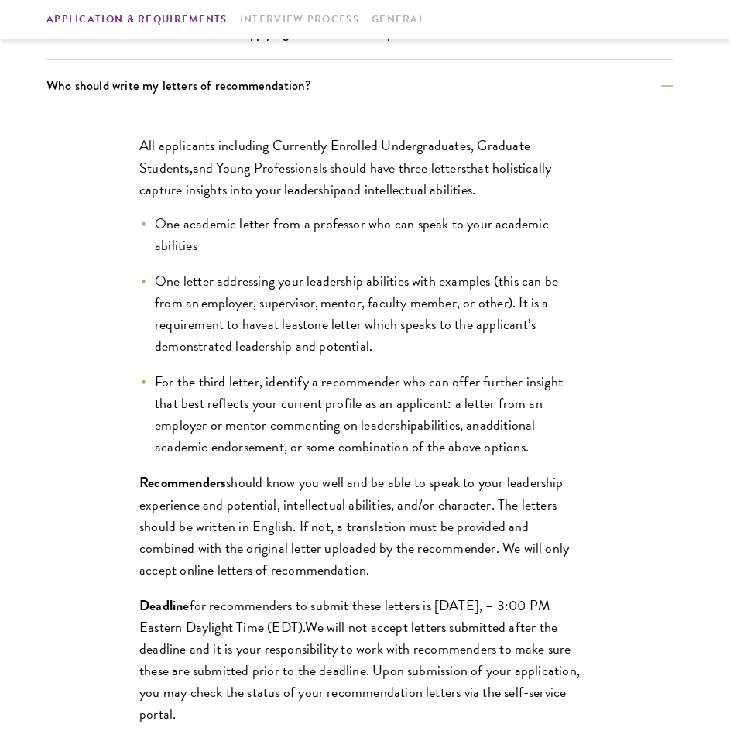
scroll to position [1161, 0]
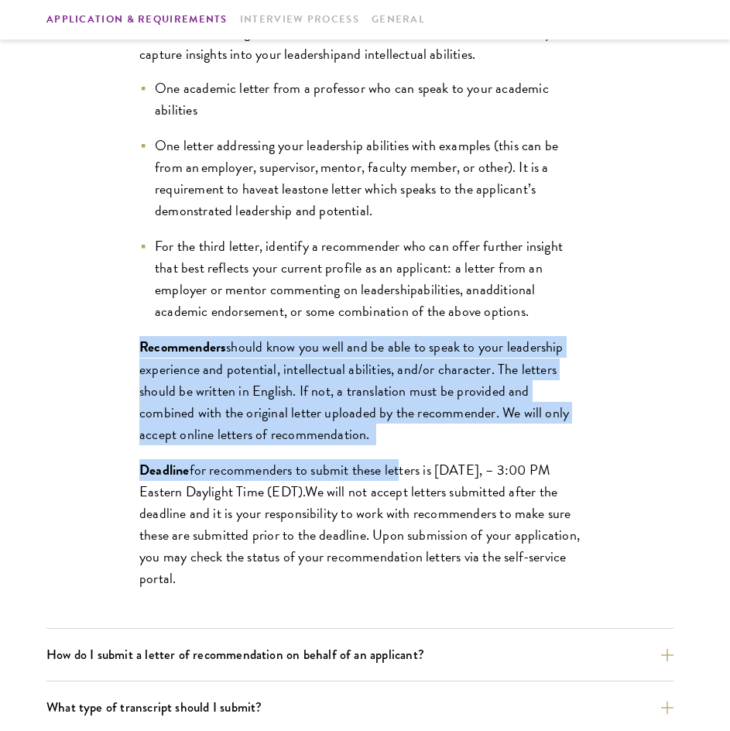
drag, startPoint x: 137, startPoint y: 351, endPoint x: 395, endPoint y: 468, distance: 283.4
click at [395, 468] on div "All applicants including Currently Enrolled Undergraduates, Graduate Students ,…" at bounding box center [360, 302] width 534 height 652
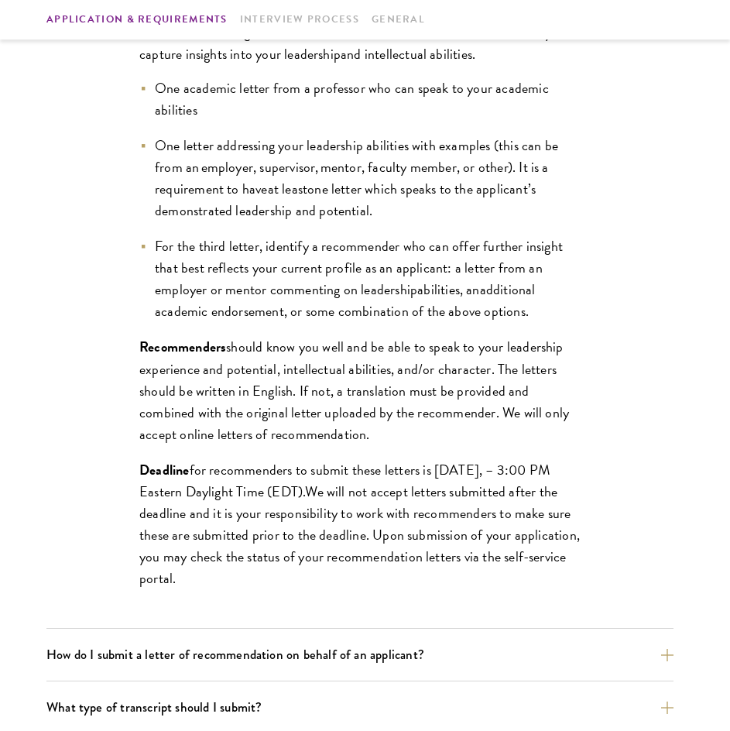
click at [454, 529] on span "We will not accept letters submitted after the deadline and it is your responsi…" at bounding box center [359, 535] width 440 height 108
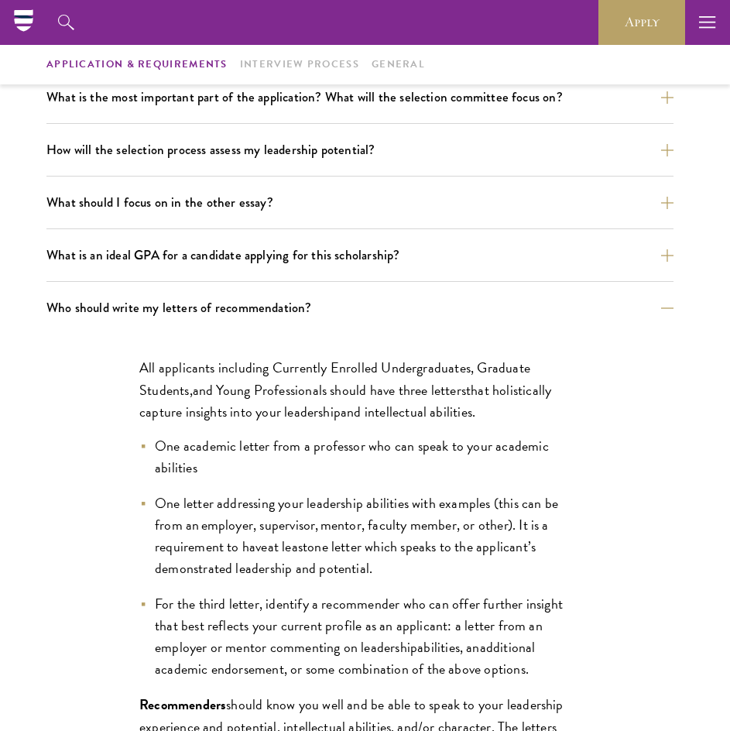
scroll to position [697, 0]
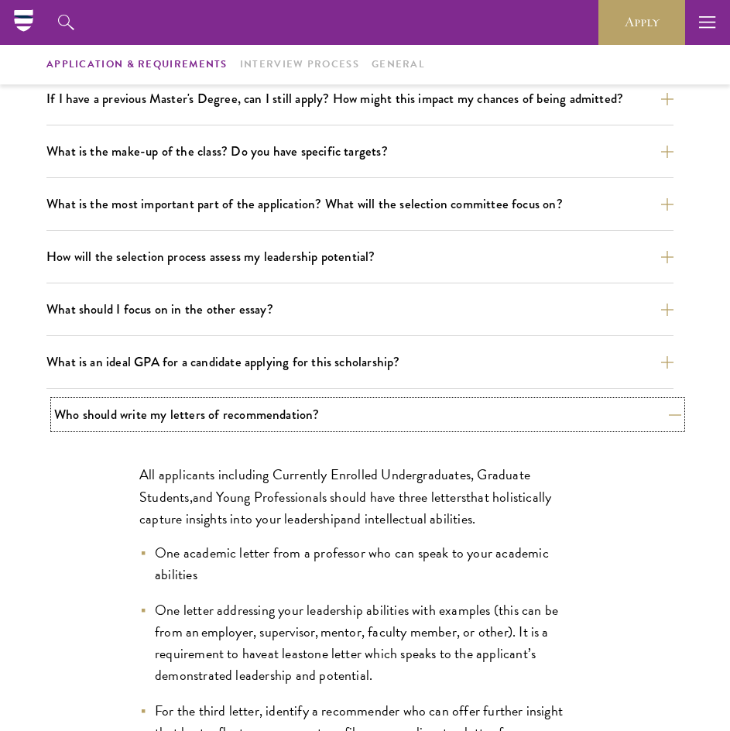
click at [401, 416] on button "Who should write my letters of recommendation?" at bounding box center [367, 414] width 627 height 27
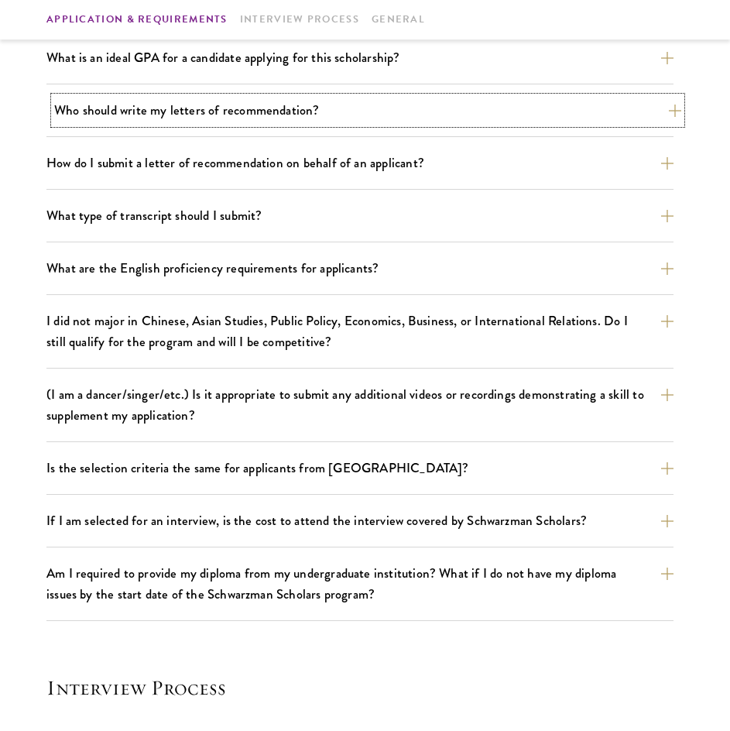
scroll to position [1006, 0]
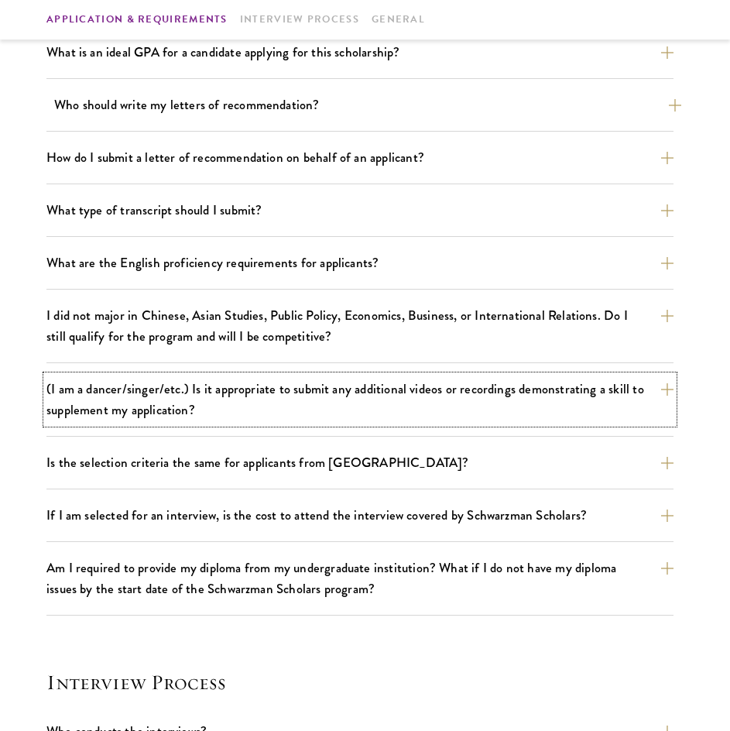
click at [401, 416] on button "(I am a dancer/singer/etc.) Is it appropriate to submit any additional videos o…" at bounding box center [359, 399] width 627 height 48
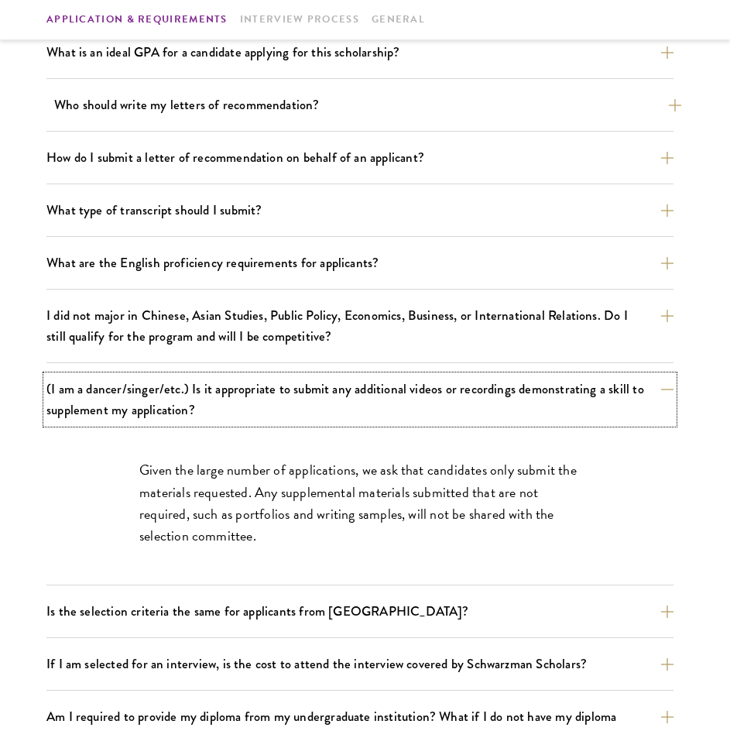
click at [401, 416] on button "(I am a dancer/singer/etc.) Is it appropriate to submit any additional videos o…" at bounding box center [359, 399] width 627 height 48
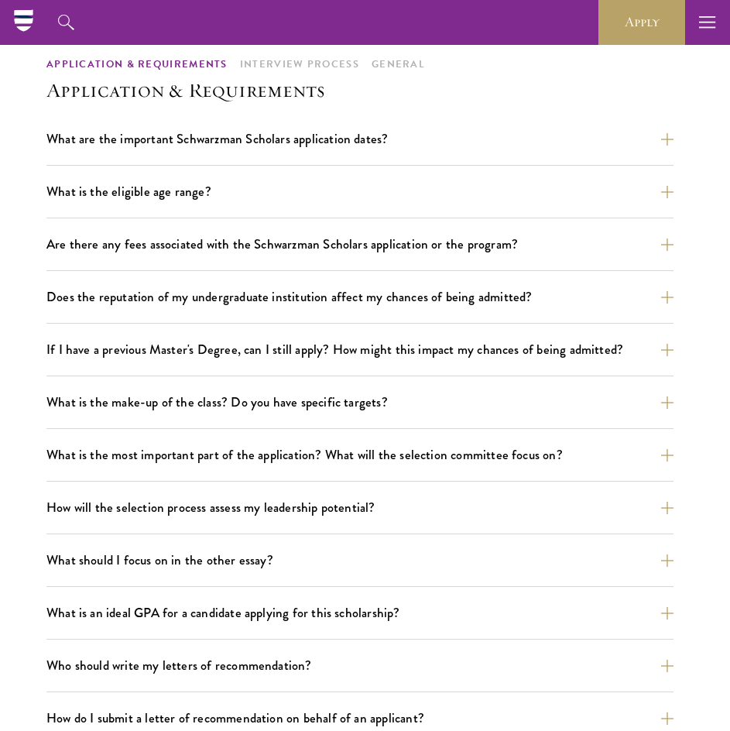
scroll to position [232, 0]
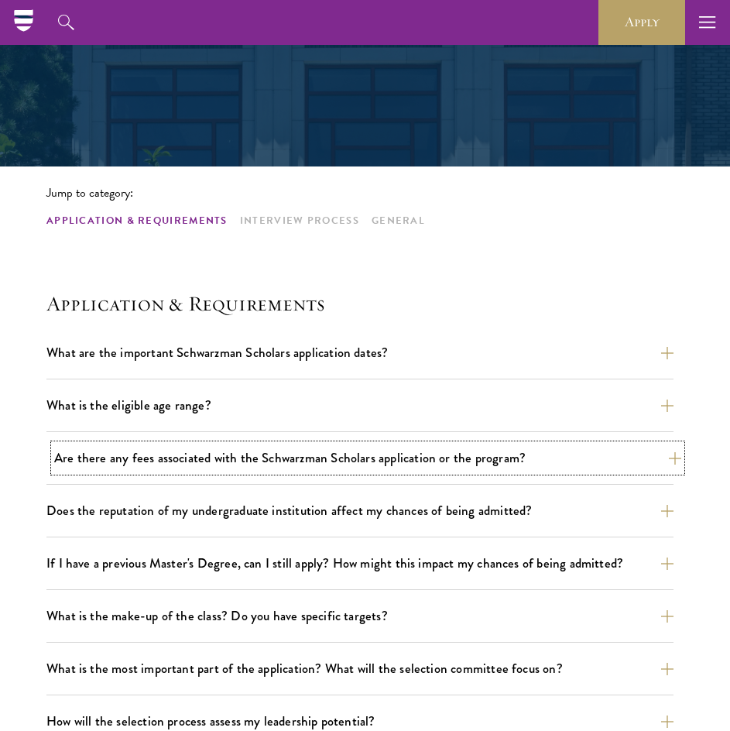
click at [289, 468] on button "Are there any fees associated with the Schwarzman Scholars application or the p…" at bounding box center [367, 457] width 627 height 27
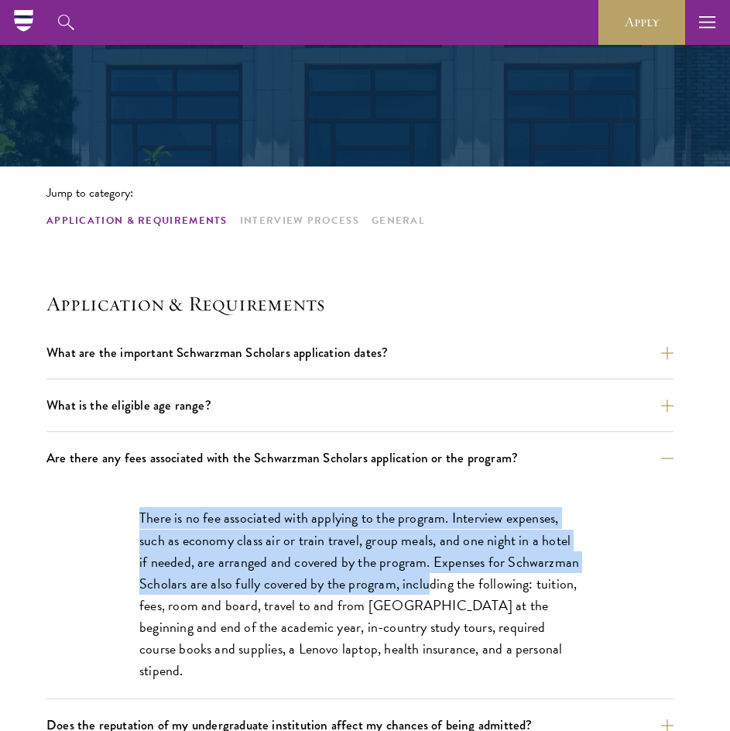
drag, startPoint x: 139, startPoint y: 505, endPoint x: 394, endPoint y: 598, distance: 271.8
click at [408, 598] on div "There is no fee associated with applying to the program. Interview expenses, su…" at bounding box center [360, 602] width 534 height 236
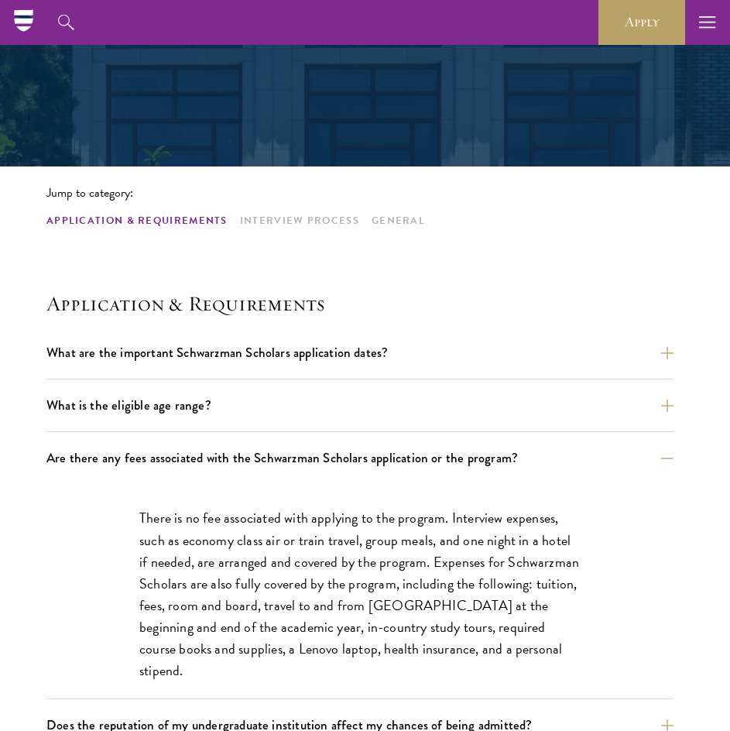
click at [430, 629] on p "There is no fee associated with applying to the program. Interview expenses, su…" at bounding box center [359, 594] width 441 height 174
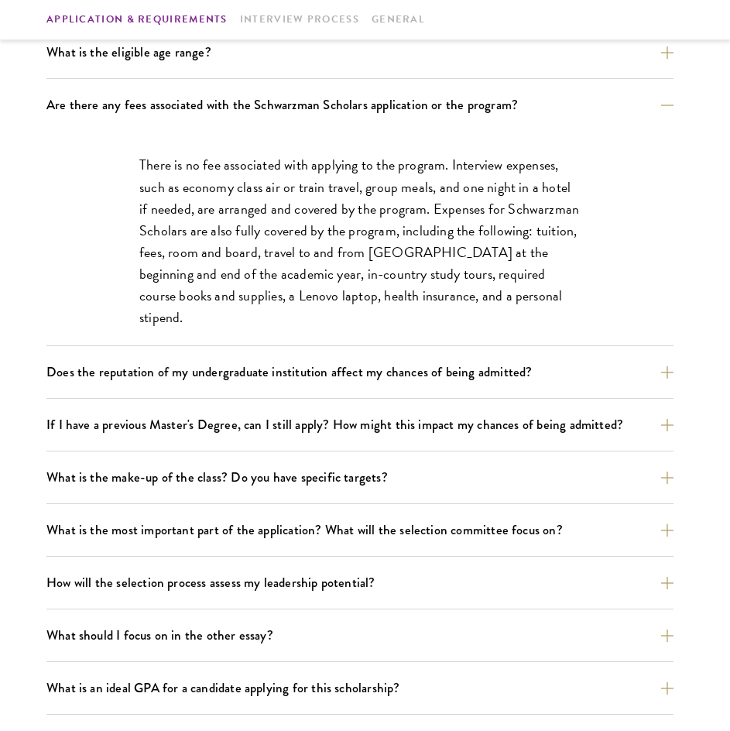
scroll to position [697, 0]
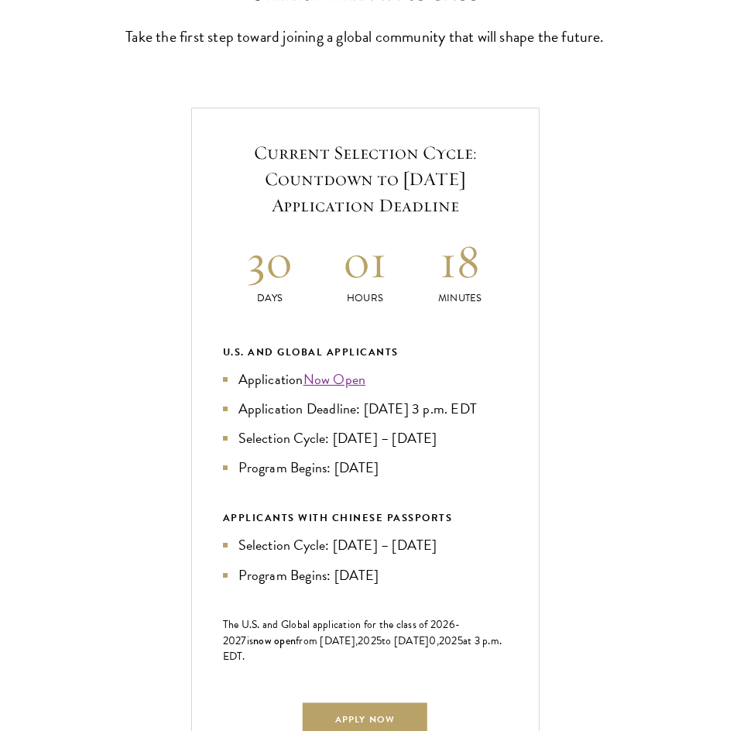
scroll to position [542, 0]
